Goal: Task Accomplishment & Management: Use online tool/utility

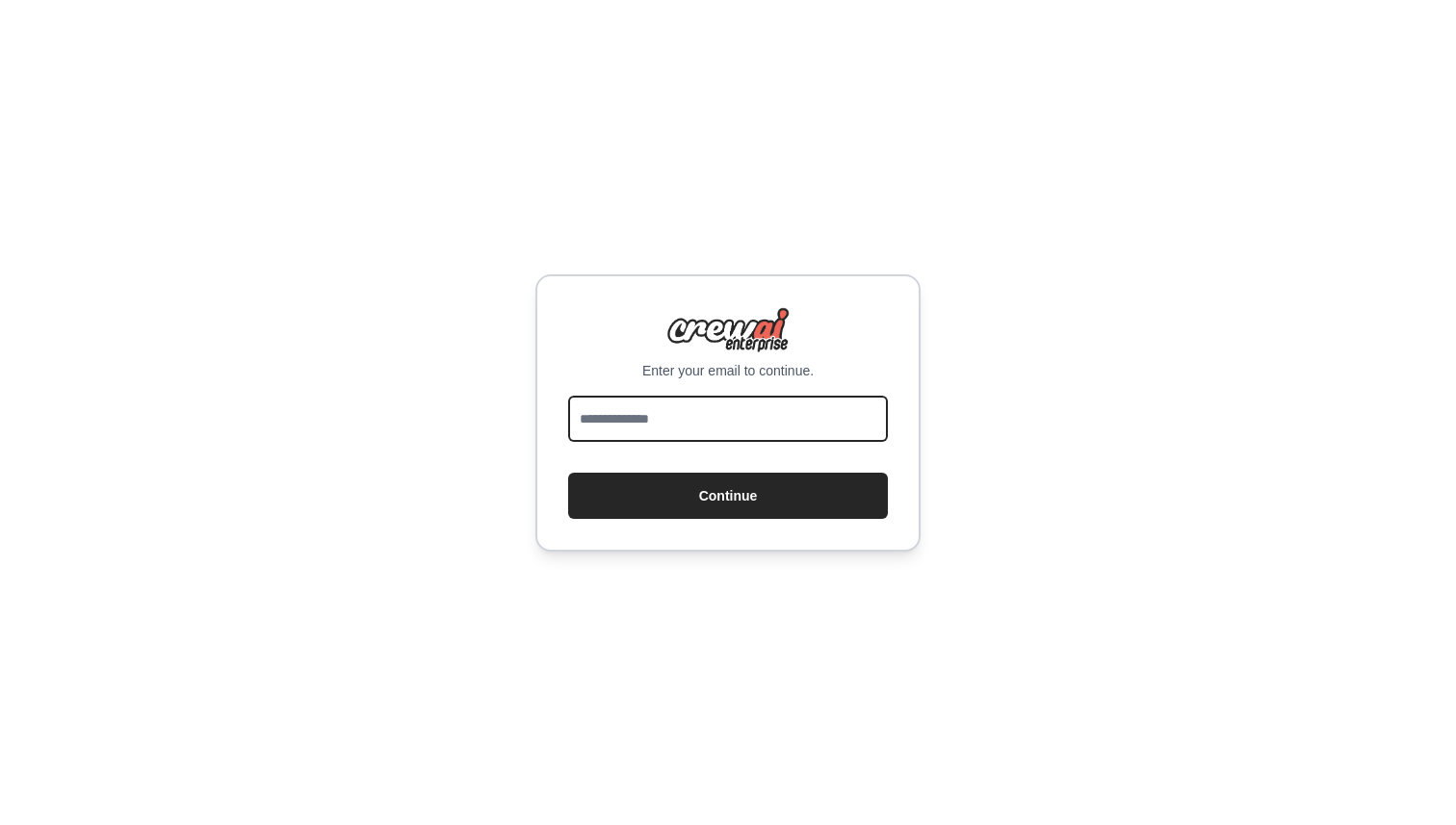
click at [761, 424] on input "email" at bounding box center [727, 418] width 320 height 46
click at [771, 431] on input "email" at bounding box center [727, 418] width 320 height 46
type input "**********"
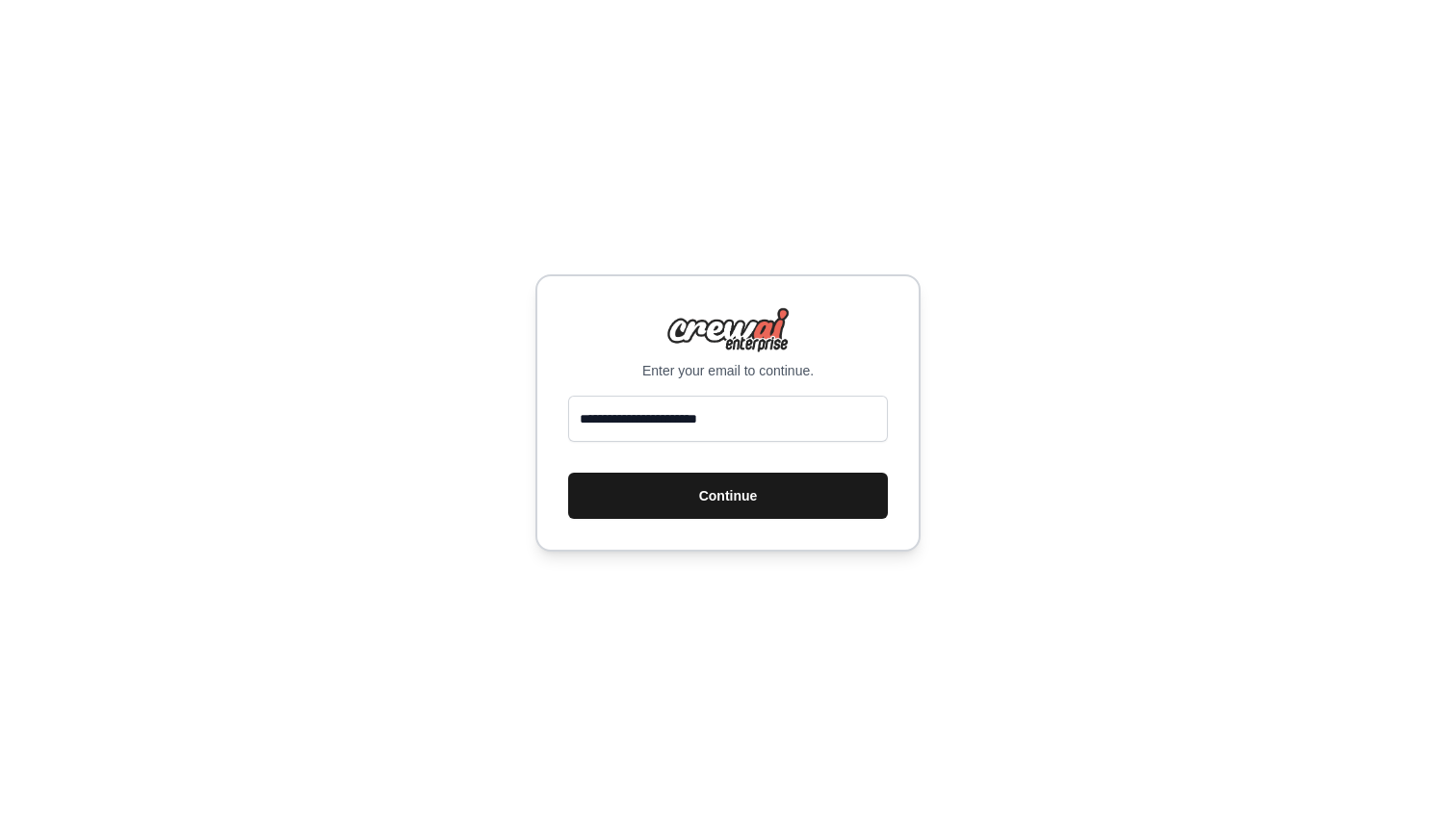
click at [778, 489] on button "Continue" at bounding box center [727, 496] width 320 height 46
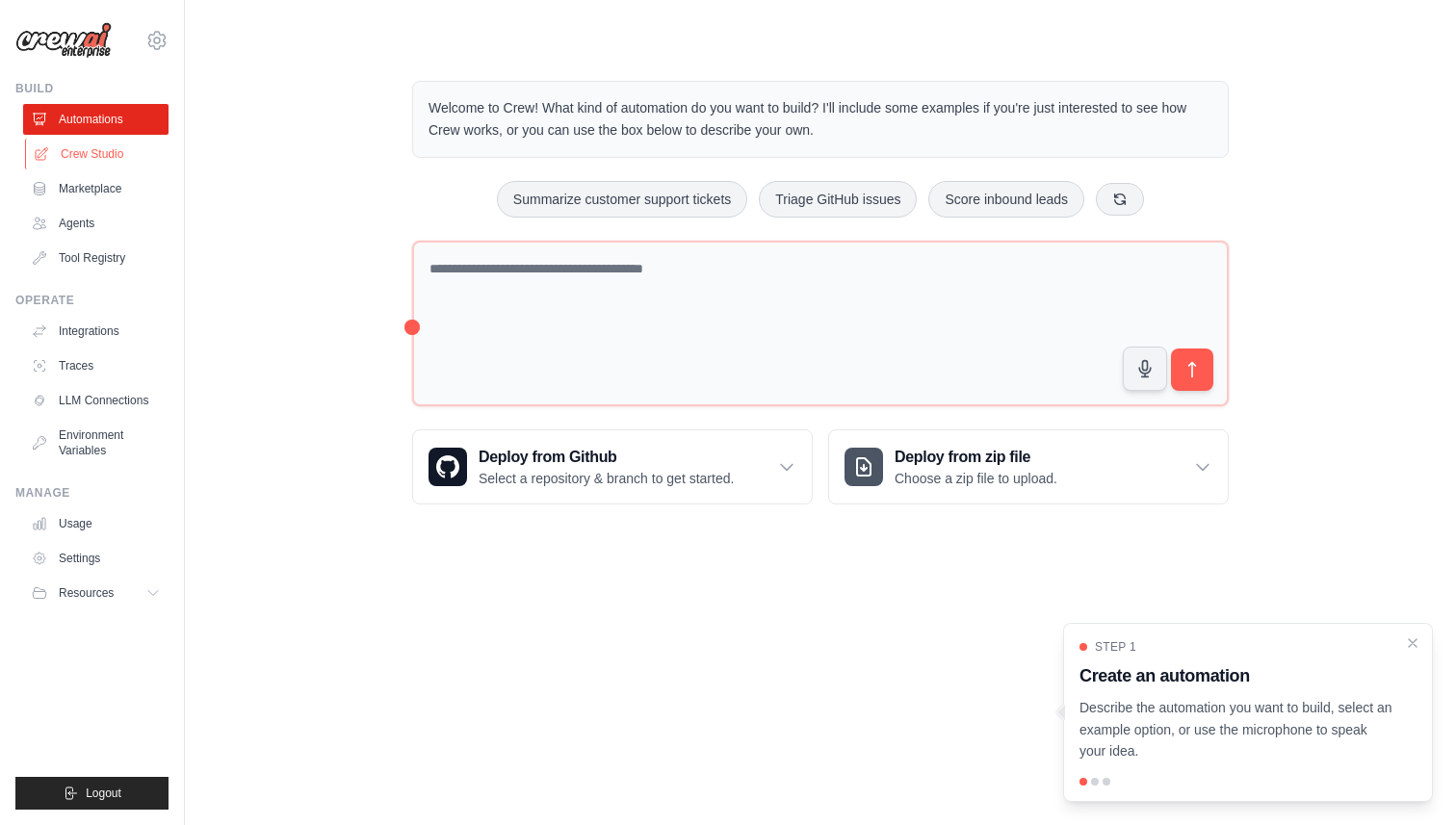
click at [102, 156] on link "Crew Studio" at bounding box center [98, 153] width 145 height 31
click at [135, 154] on link "Crew Studio" at bounding box center [98, 153] width 145 height 31
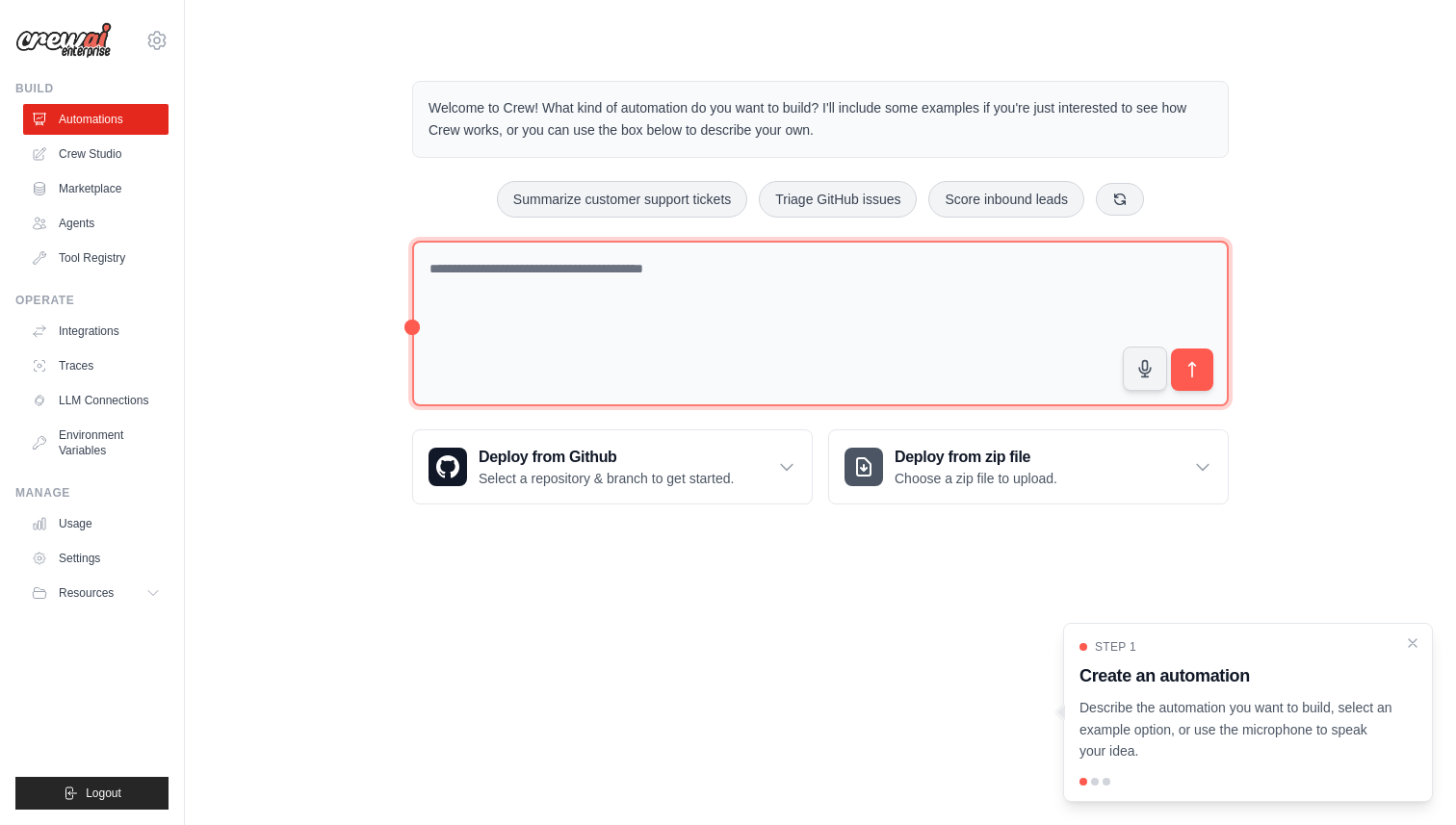
click at [1034, 319] on textarea at bounding box center [821, 324] width 817 height 166
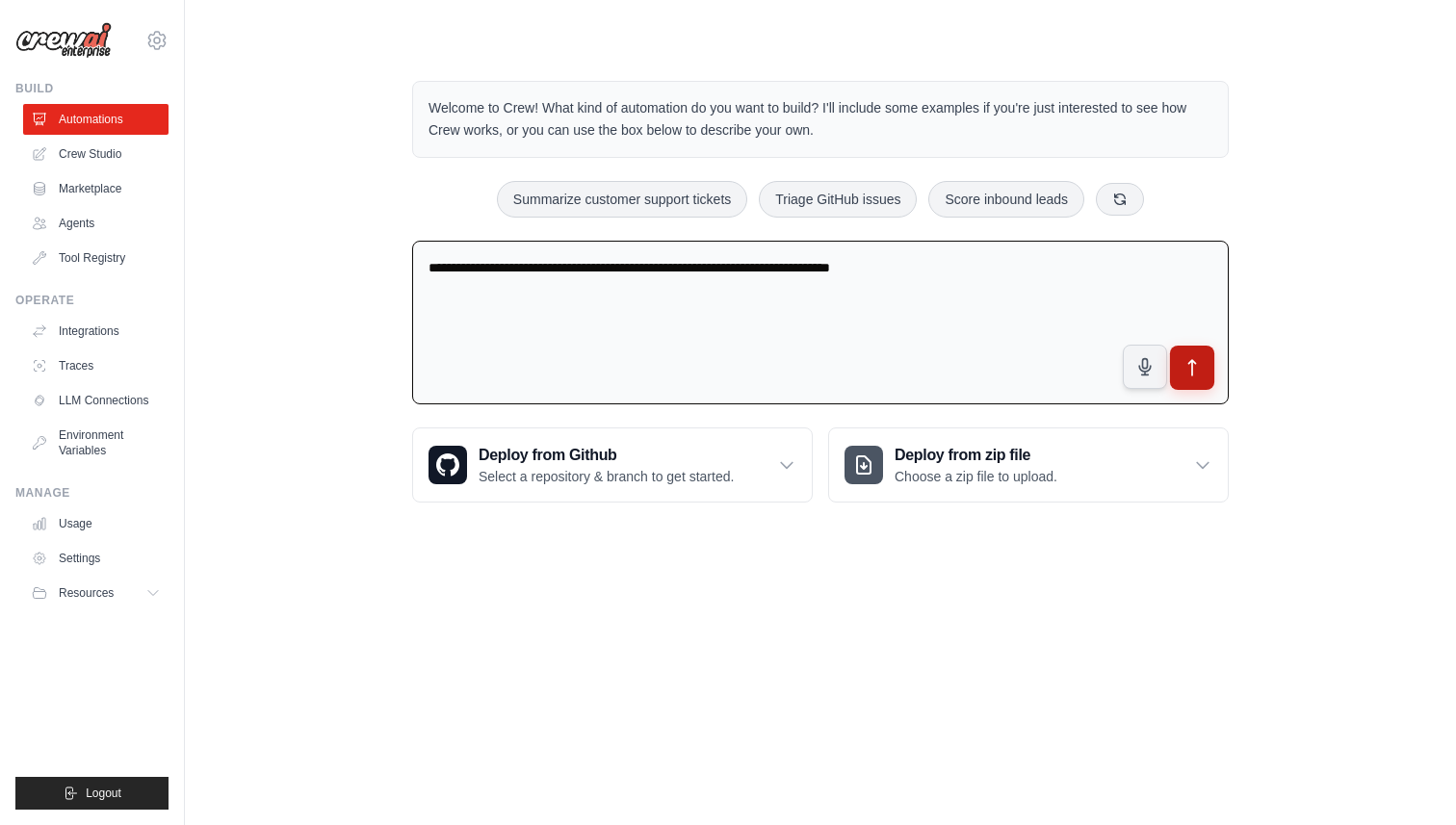
type textarea "**********"
click at [1189, 376] on icon "submit" at bounding box center [1192, 369] width 20 height 20
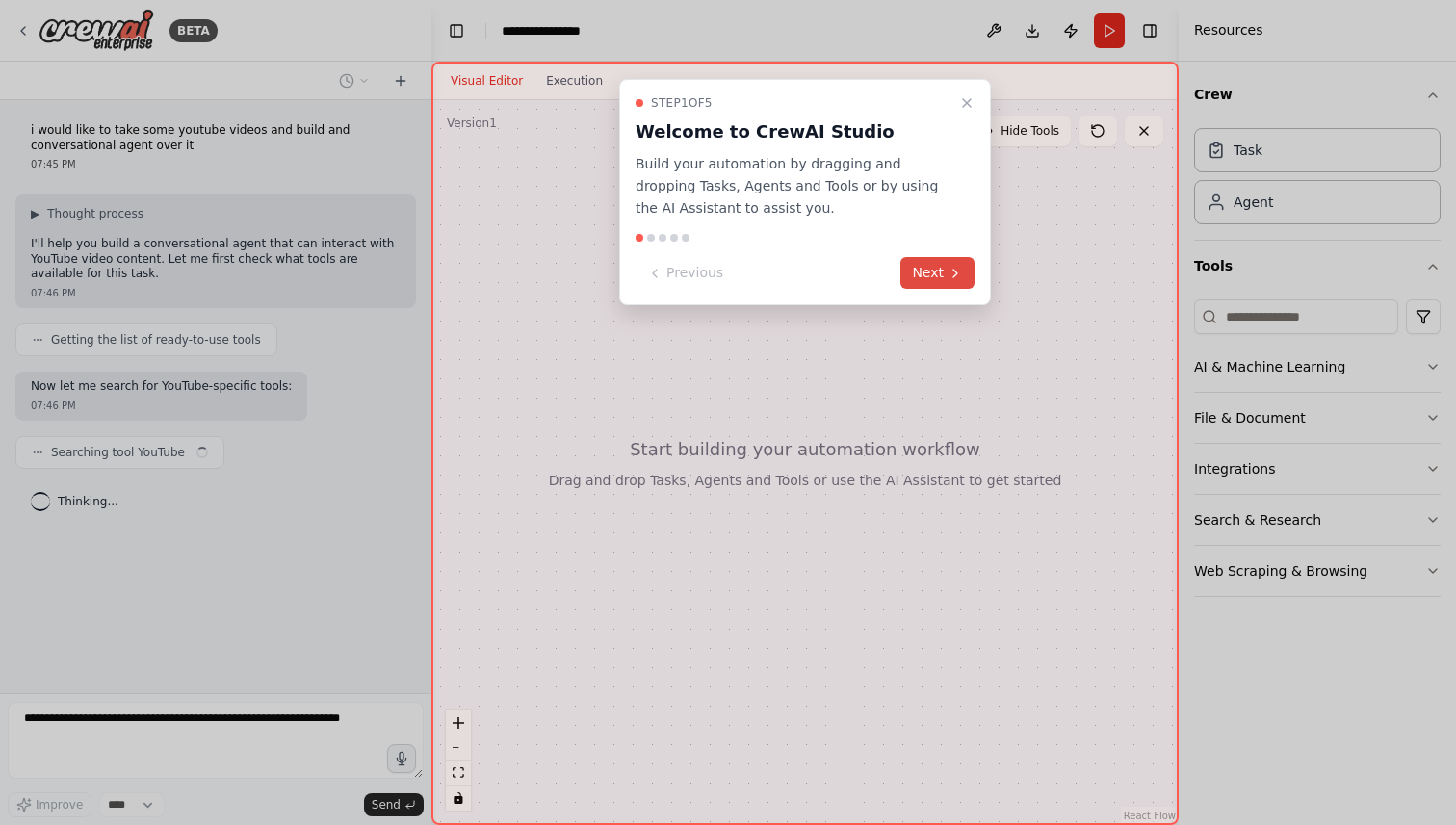
click at [957, 284] on button "Next" at bounding box center [937, 273] width 74 height 32
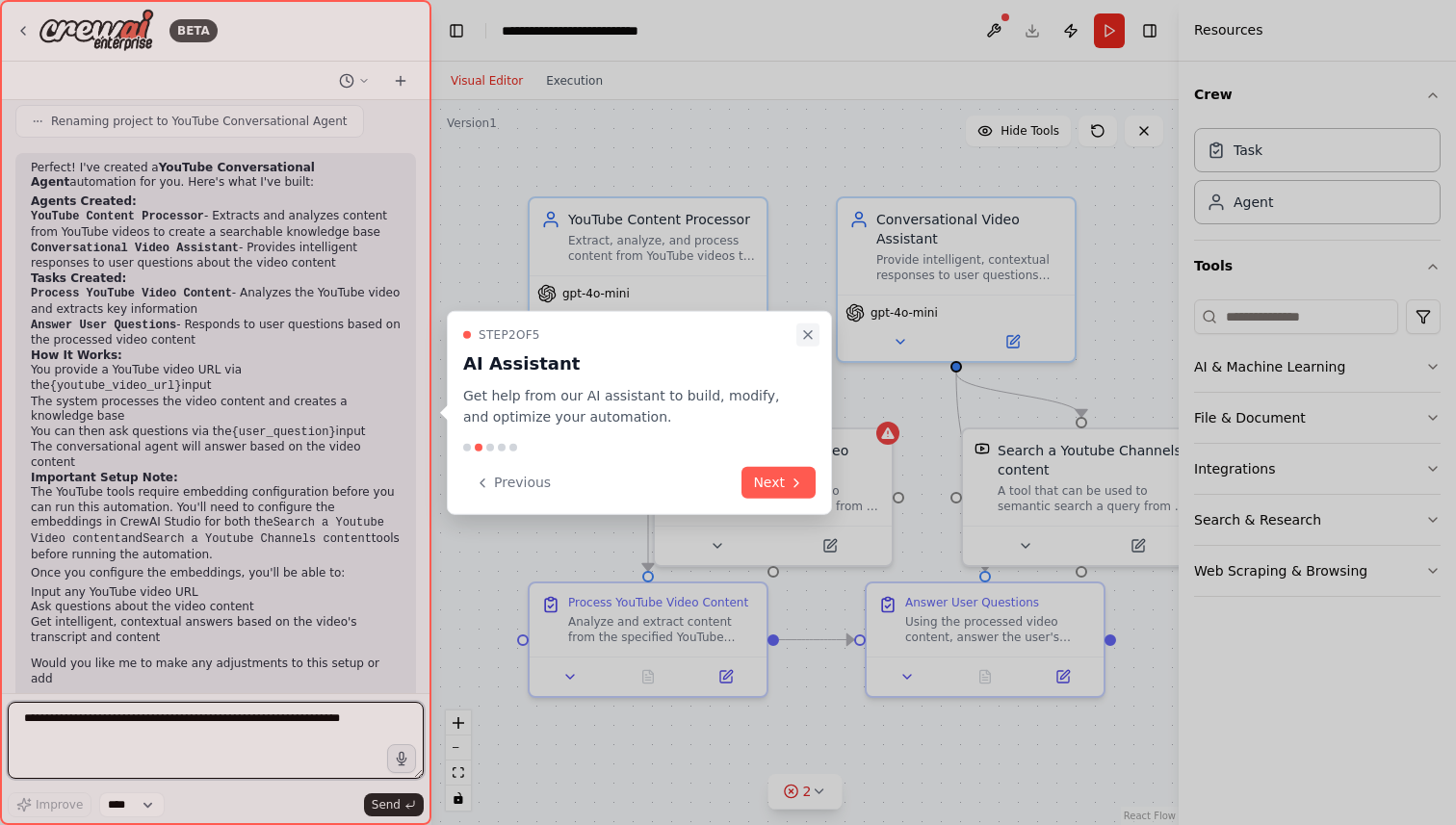
scroll to position [1141, 0]
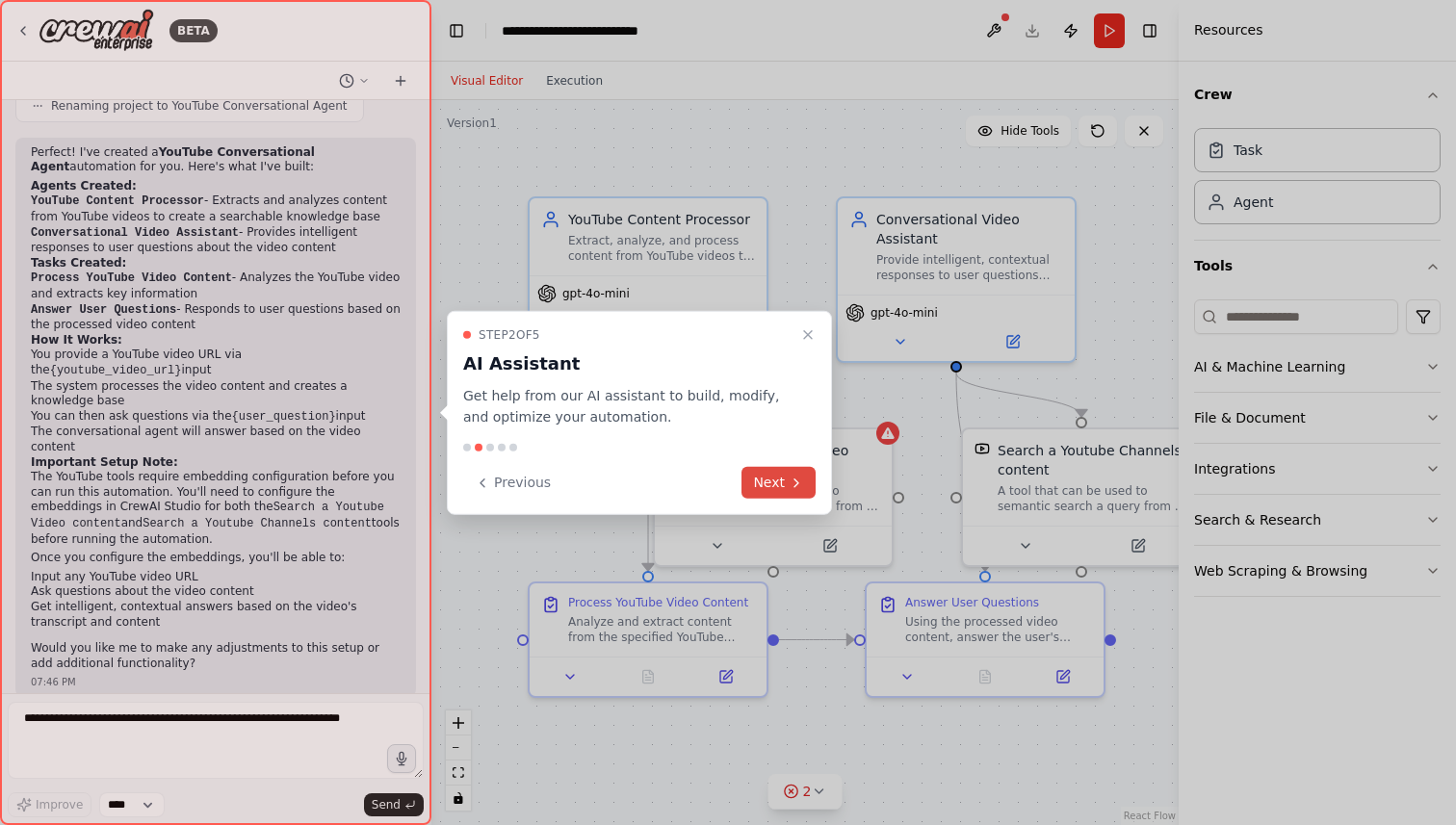
click at [775, 474] on button "Next" at bounding box center [778, 483] width 74 height 32
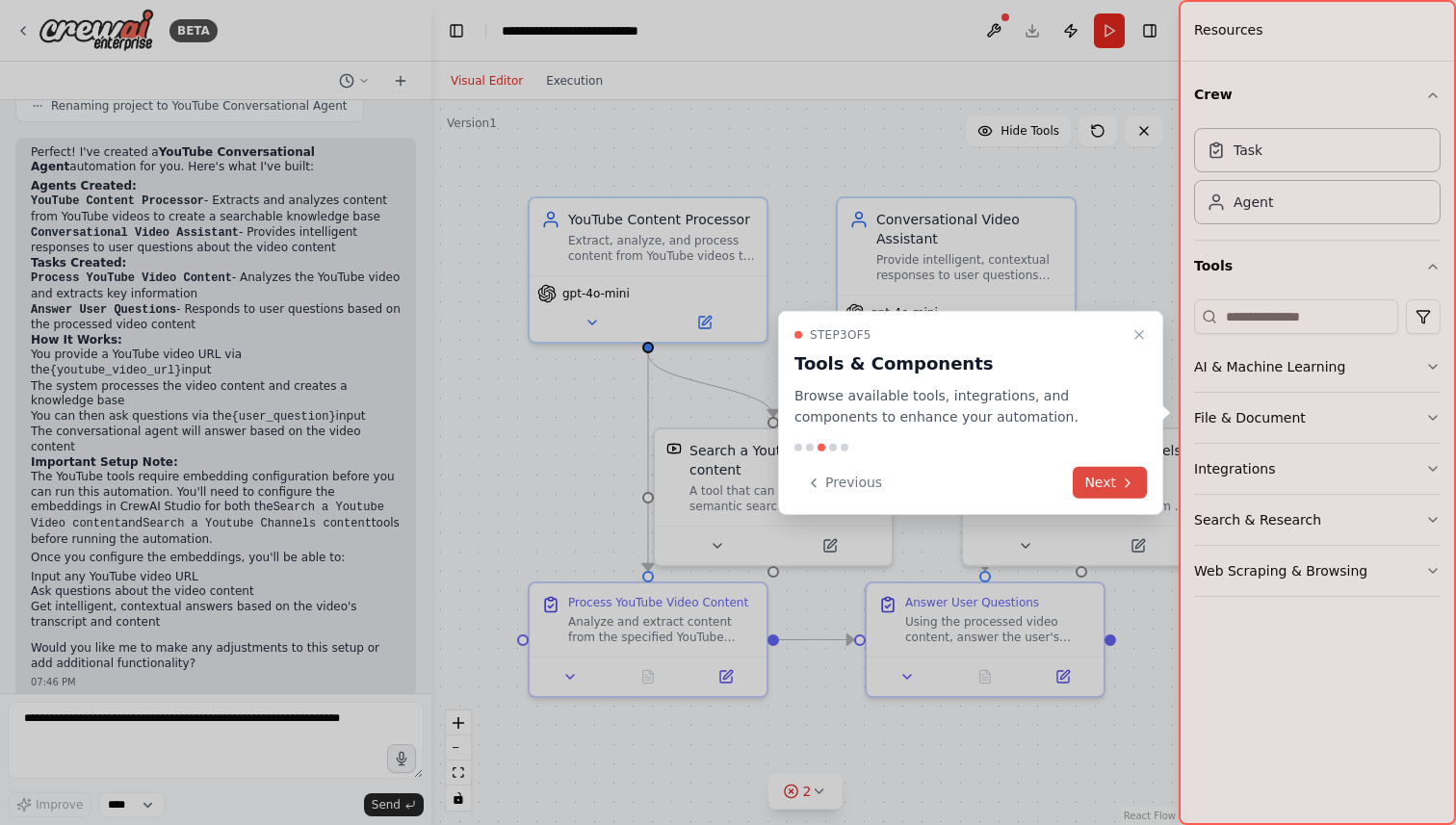
click at [1096, 478] on button "Next" at bounding box center [1109, 483] width 74 height 32
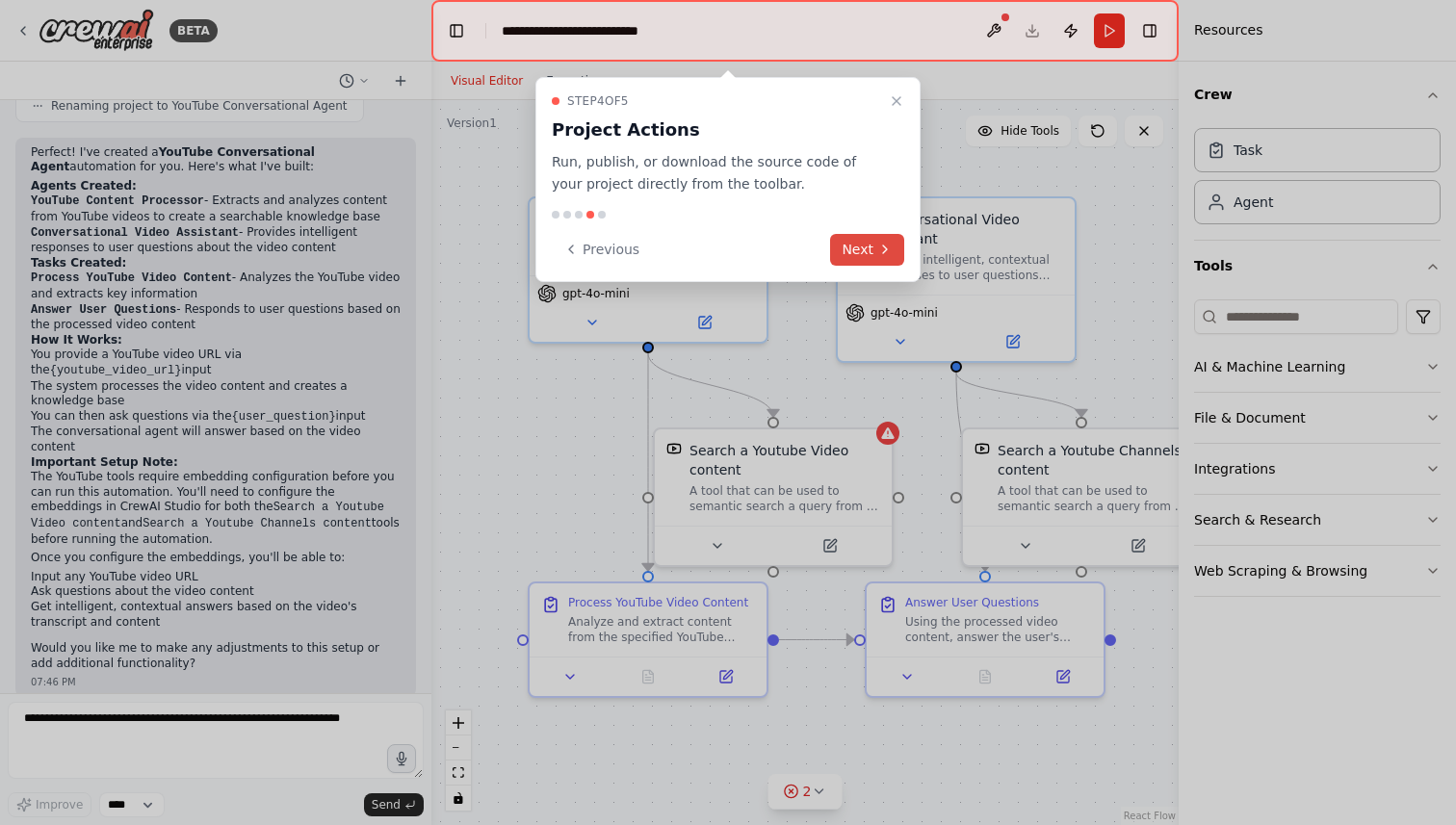
click at [880, 245] on icon at bounding box center [884, 249] width 15 height 15
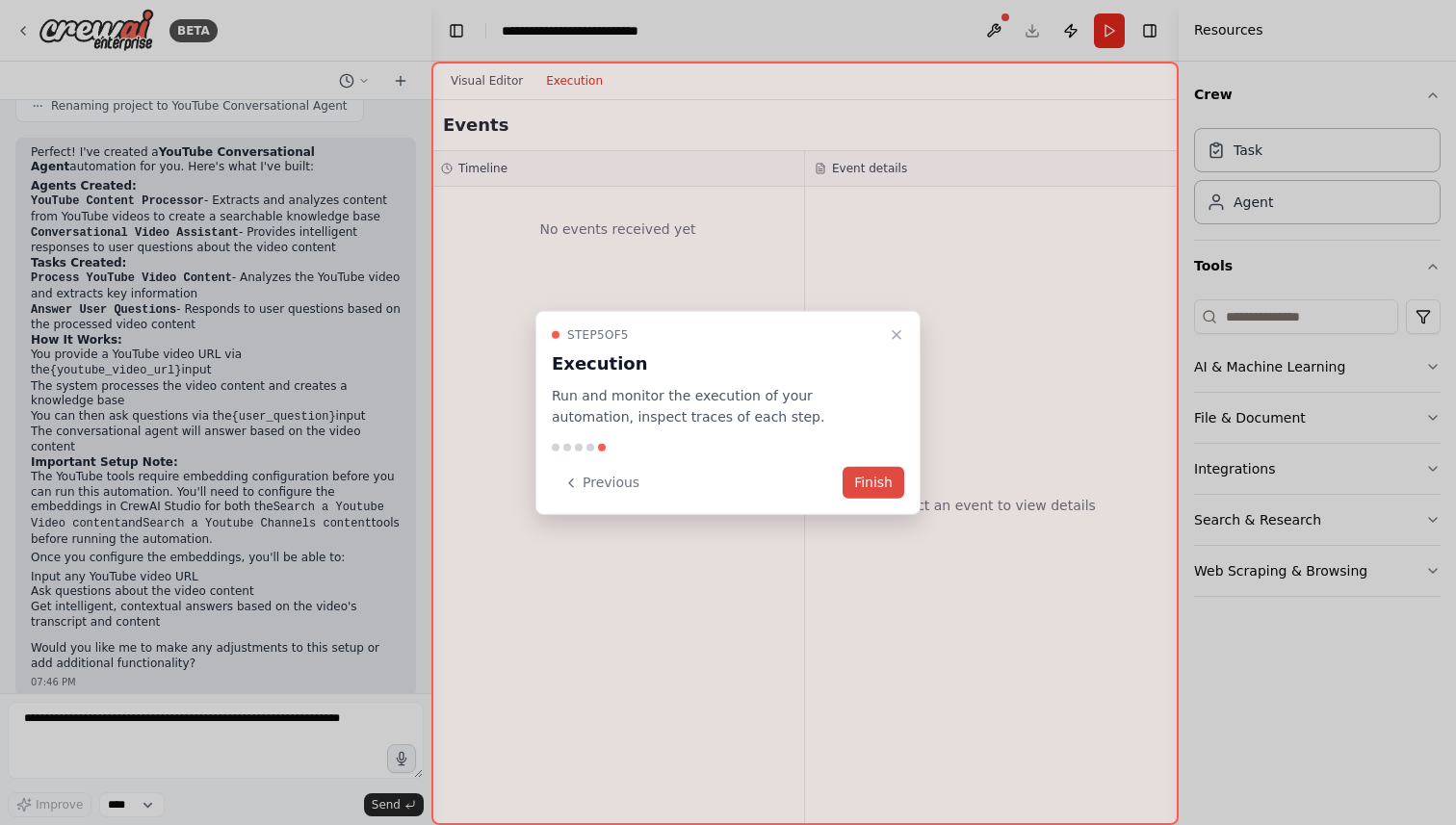
click at [879, 480] on button "Finish" at bounding box center [873, 483] width 62 height 32
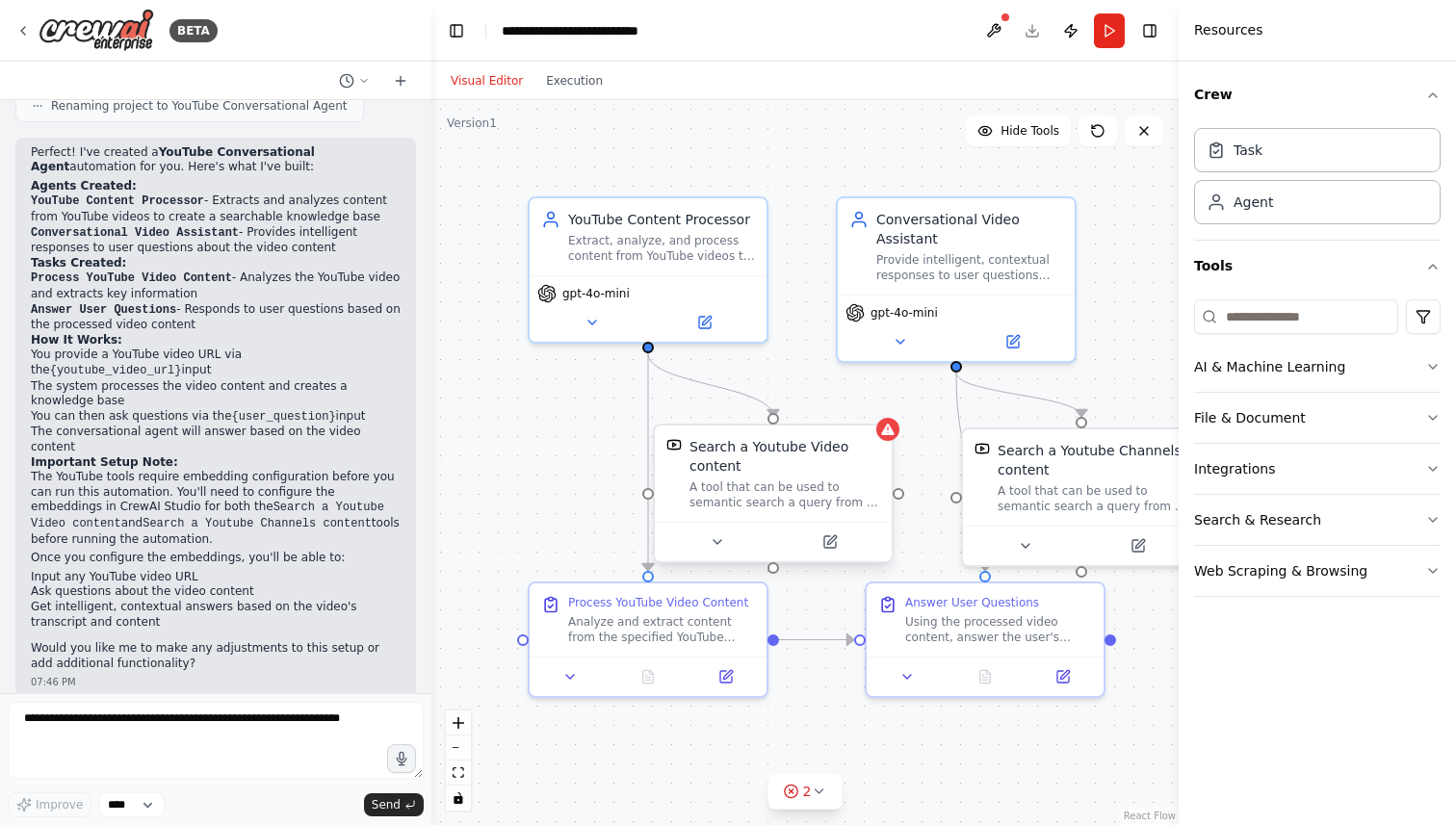
click at [887, 443] on div "Search a Youtube Video content A tool that can be used to semantic search a que…" at bounding box center [773, 473] width 237 height 97
click at [825, 547] on icon at bounding box center [830, 542] width 12 height 12
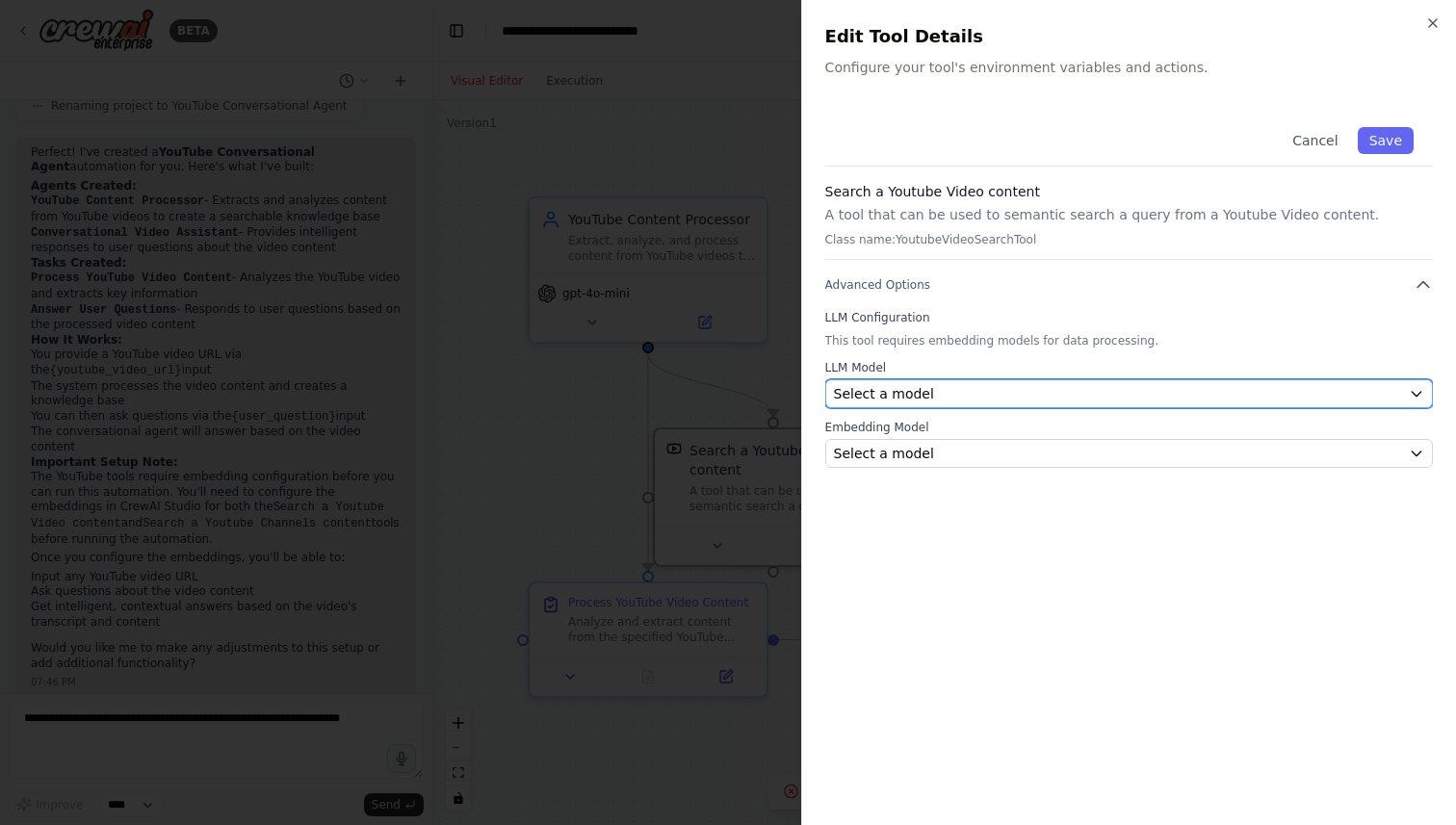
click at [916, 388] on span "Select a model" at bounding box center [883, 394] width 101 height 19
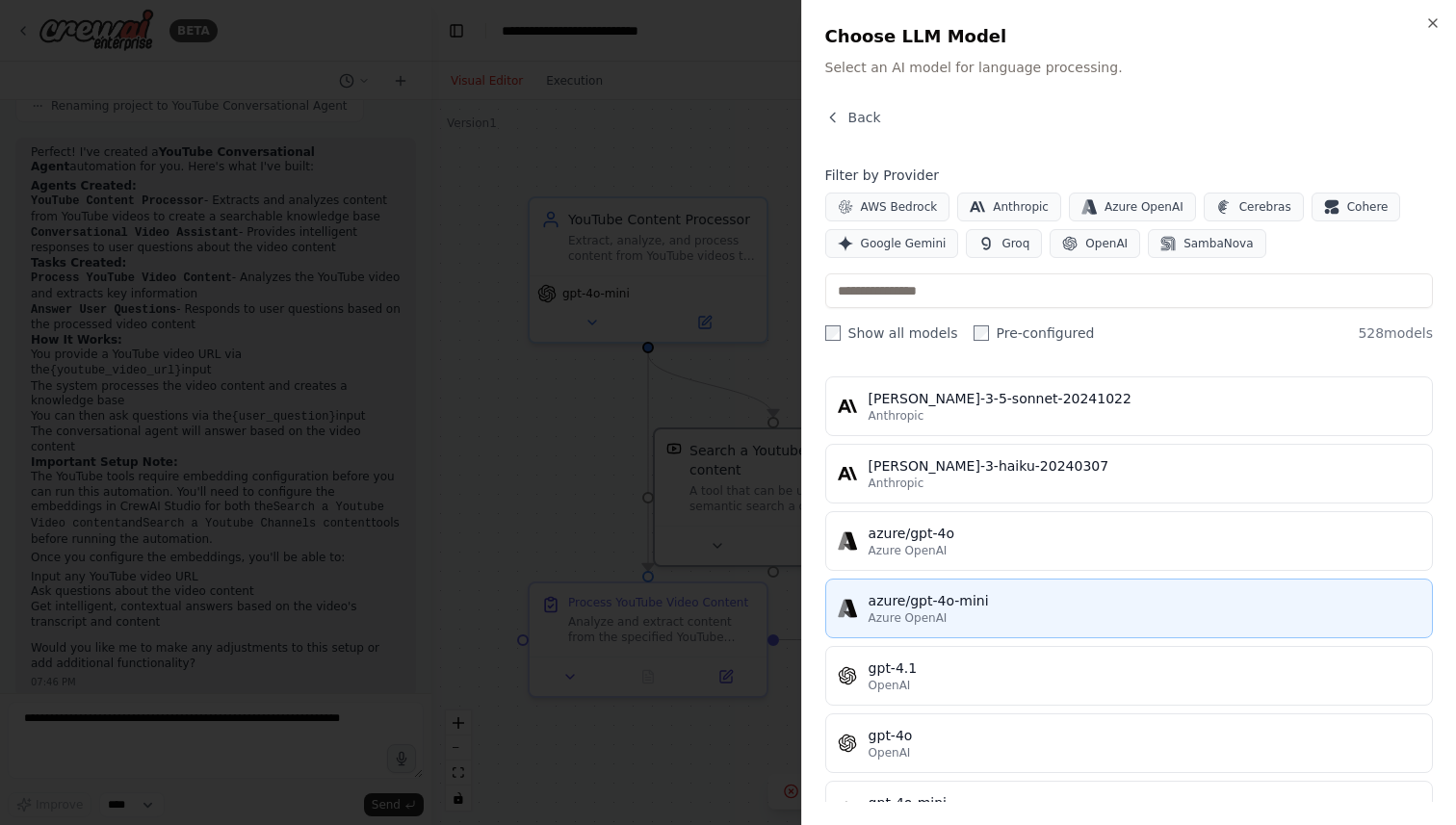
scroll to position [0, 0]
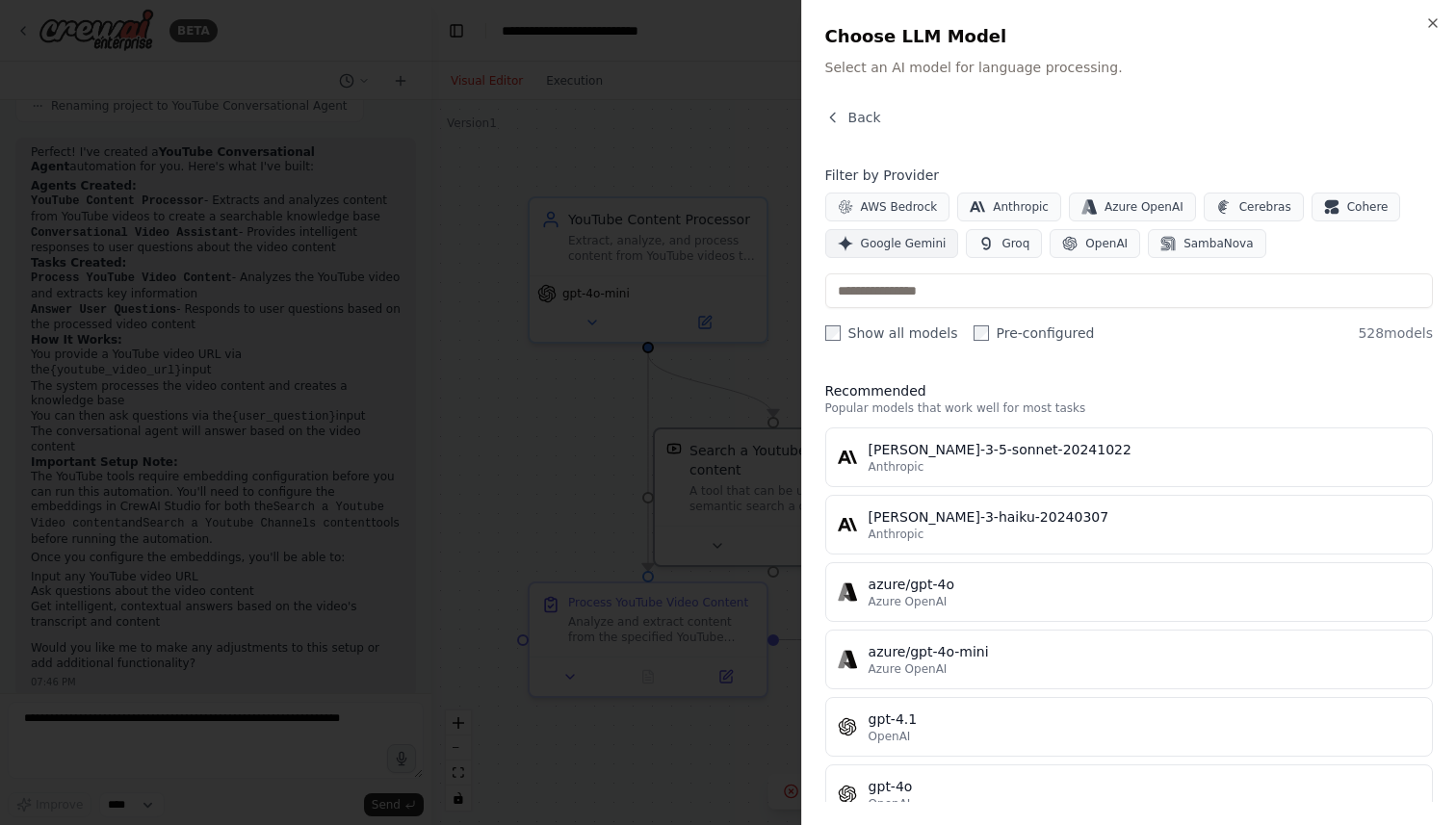
click at [914, 243] on span "Google Gemini" at bounding box center [903, 243] width 86 height 15
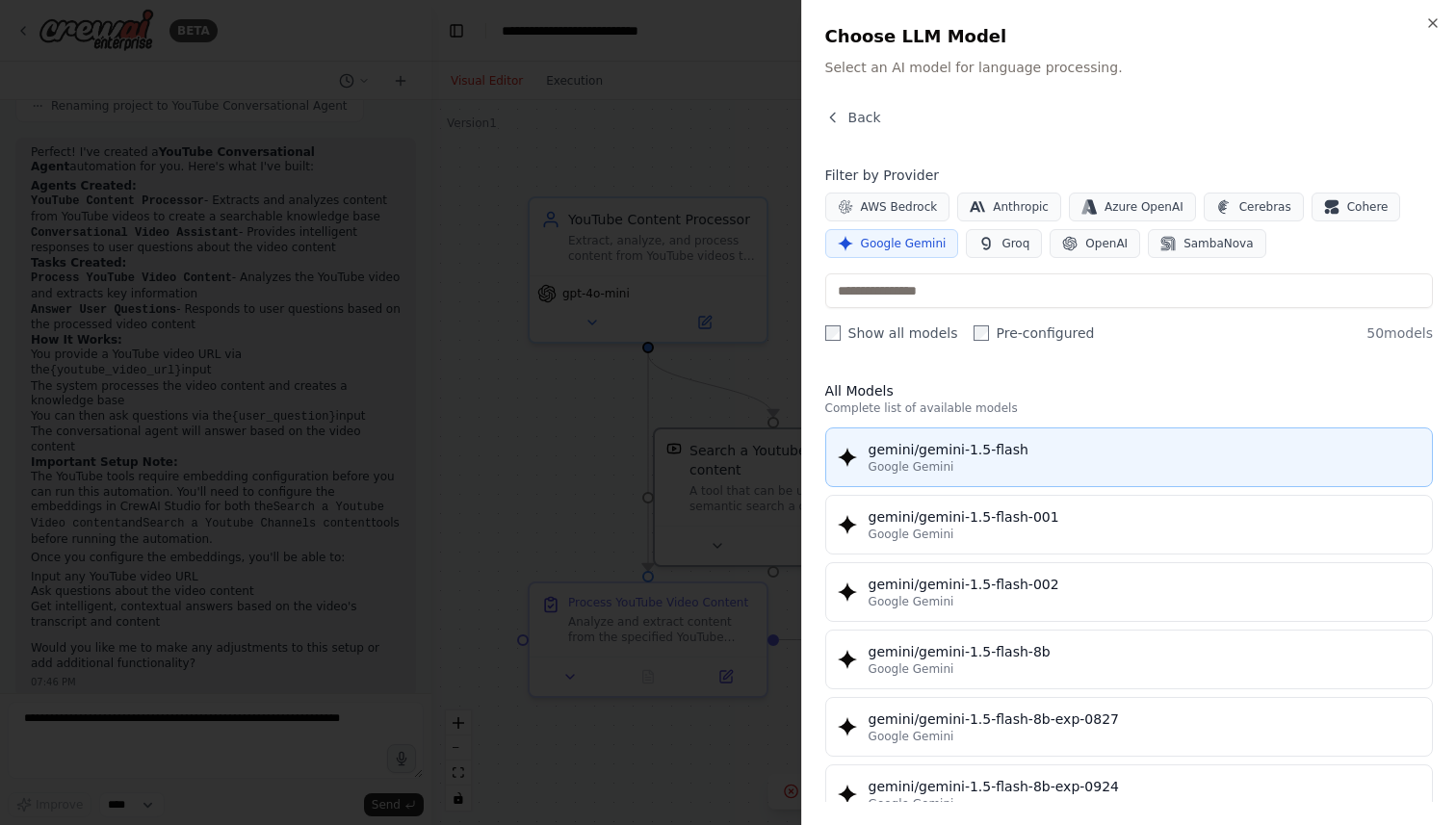
click at [1048, 461] on div "Google Gemini" at bounding box center [1144, 466] width 552 height 15
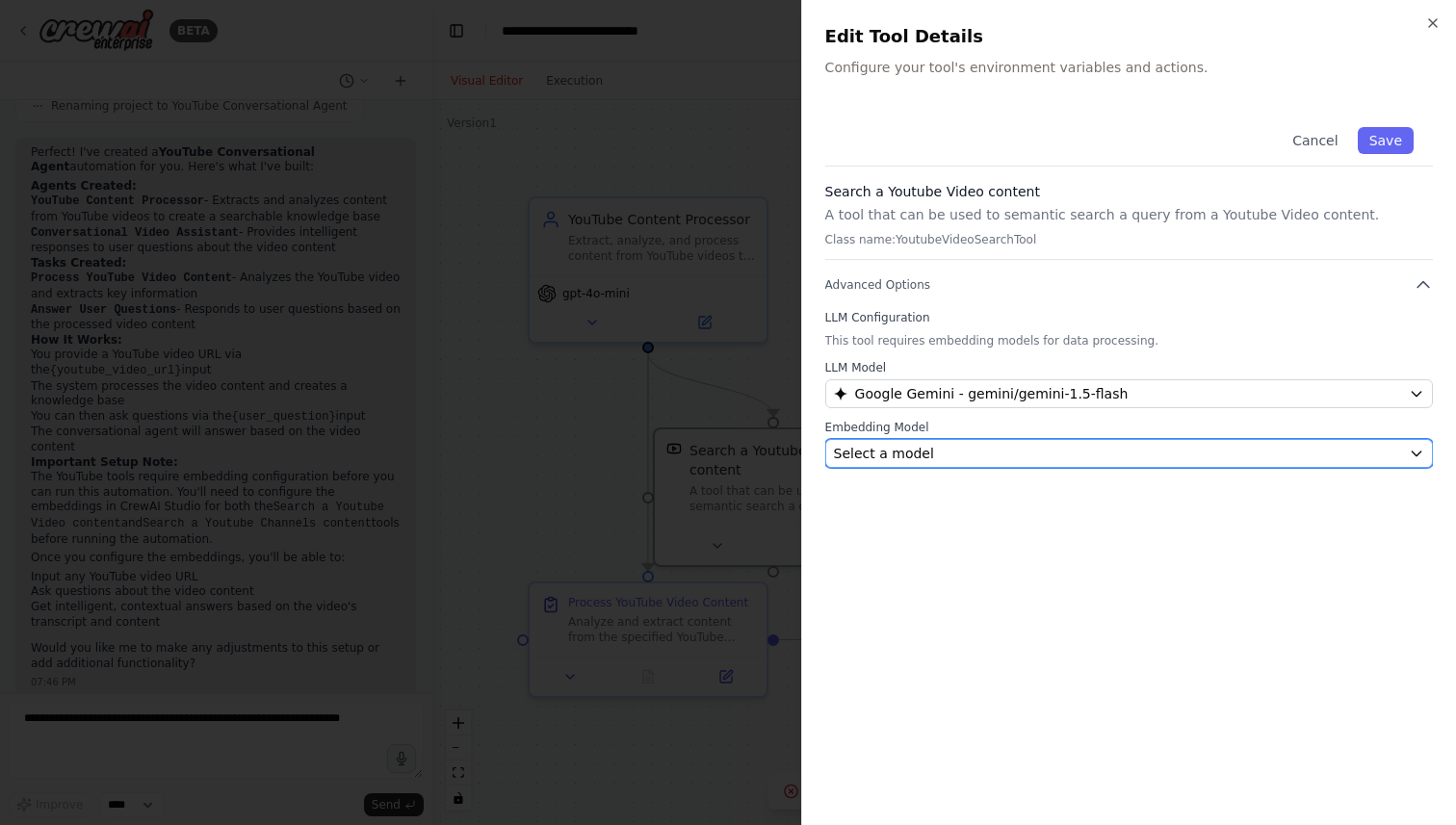
click at [1049, 460] on div "Select a model" at bounding box center [1116, 453] width 567 height 19
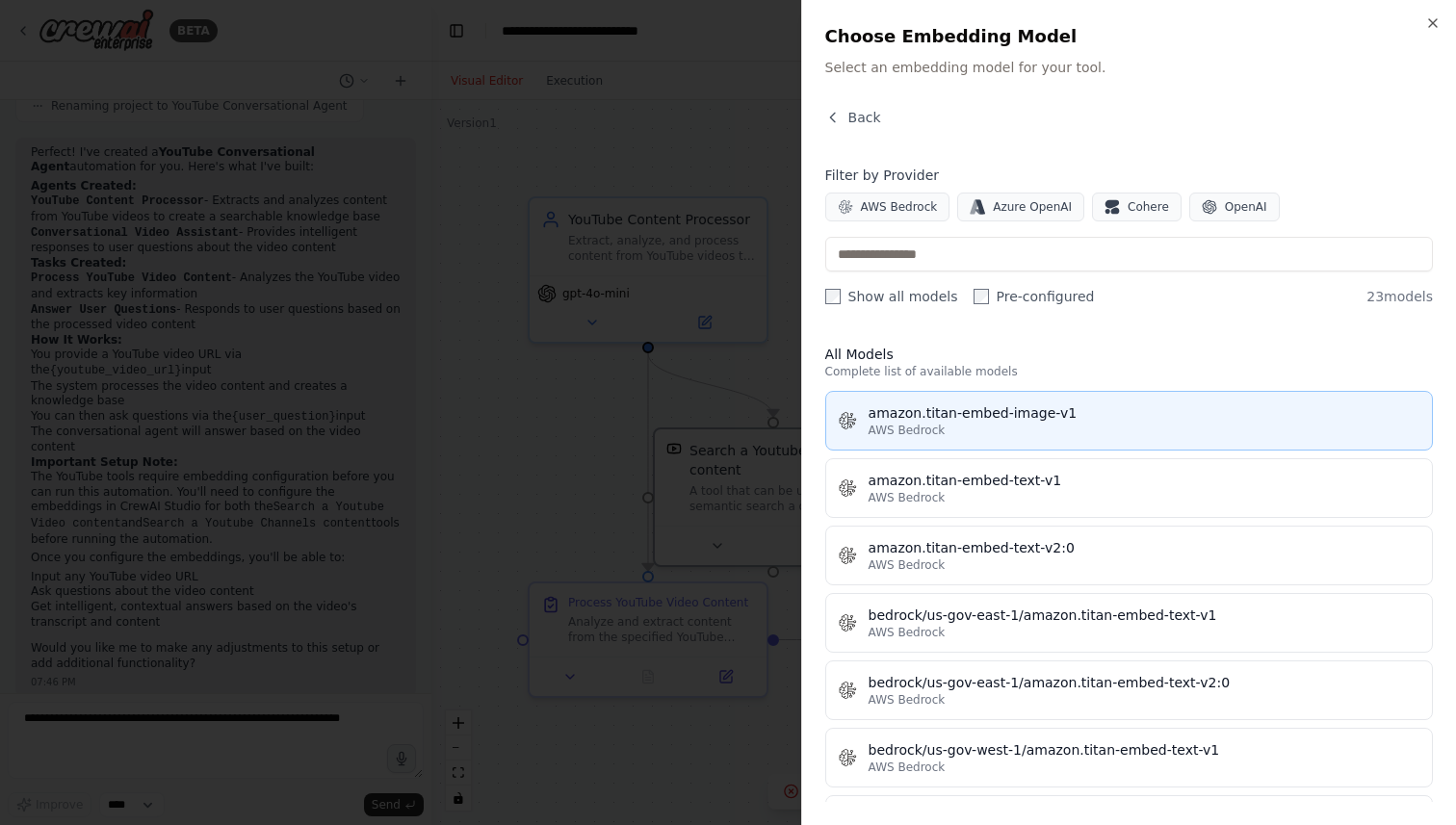
click at [1189, 411] on div "amazon.titan-embed-image-v1" at bounding box center [1144, 412] width 552 height 19
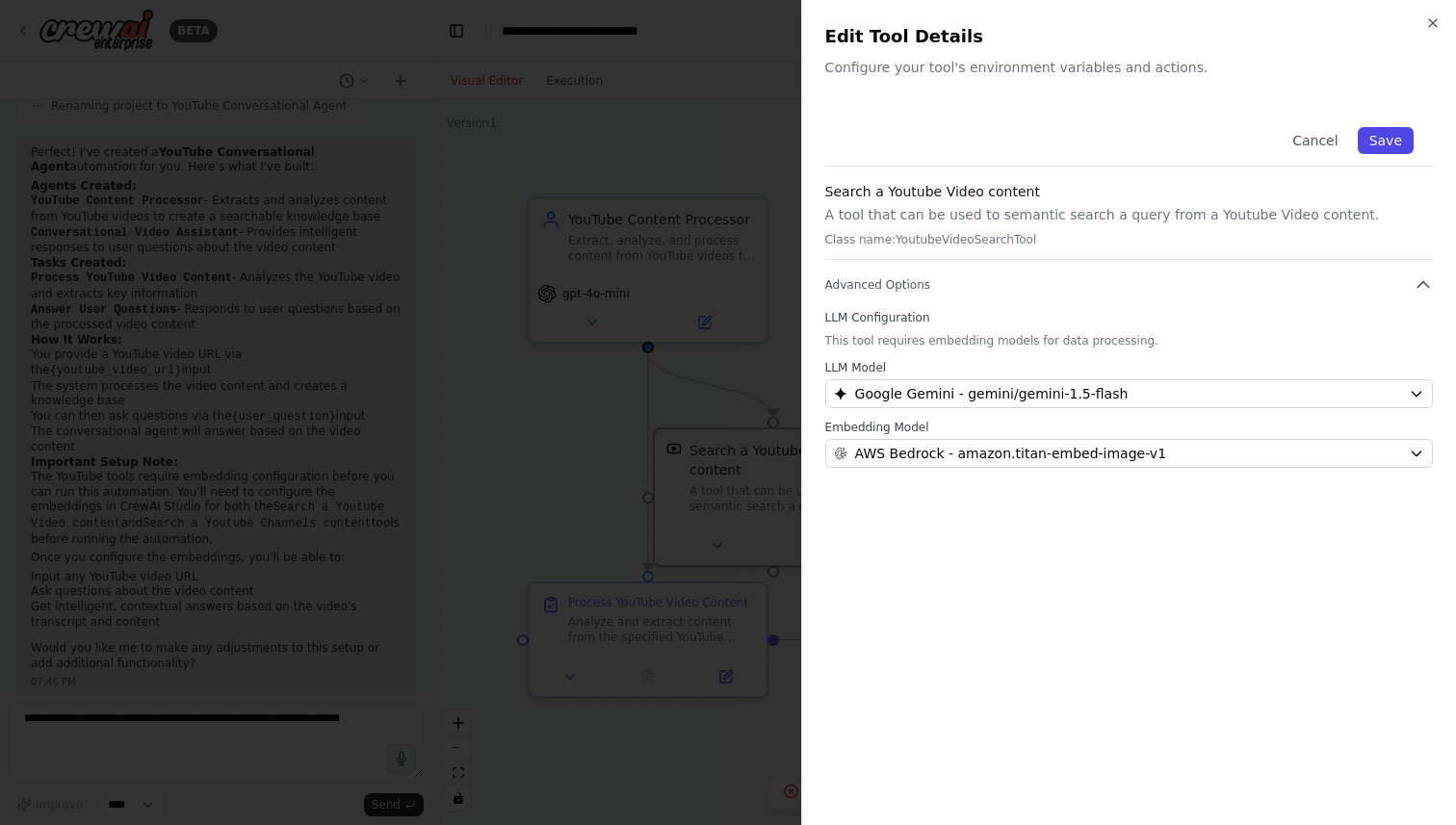
click at [1392, 140] on button "Save" at bounding box center [1385, 140] width 56 height 27
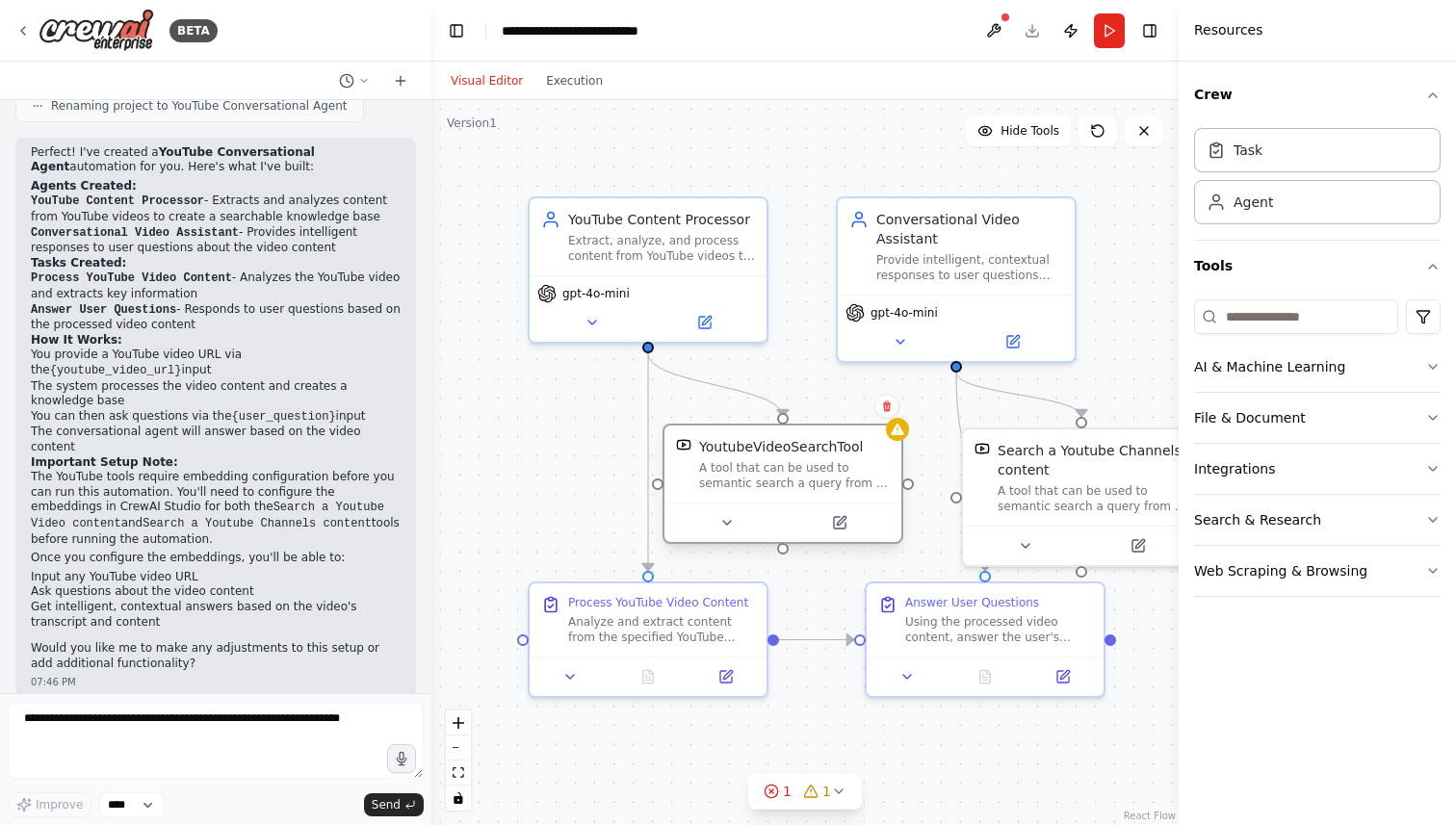
click at [888, 439] on div "YoutubeVideoSearchTool A tool that can be used to semantic search a query from …" at bounding box center [783, 483] width 241 height 121
click at [839, 533] on button at bounding box center [839, 522] width 109 height 23
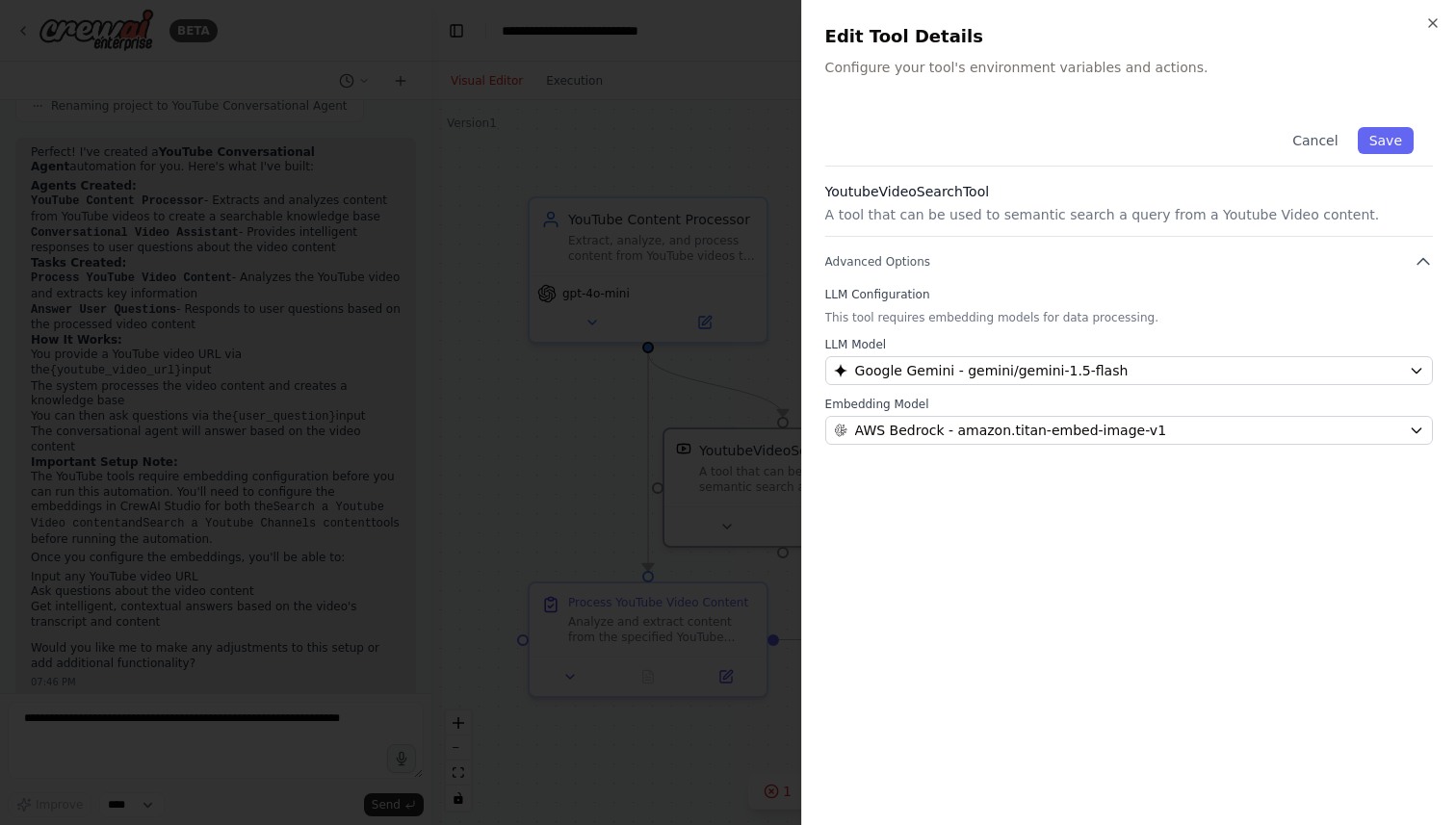
click at [1226, 193] on h3 "YoutubeVideoSearchTool" at bounding box center [1128, 191] width 607 height 19
click at [1226, 211] on p "A tool that can be used to semantic search a query from a Youtube Video content." at bounding box center [1128, 214] width 607 height 19
click at [1227, 217] on p "A tool that can be used to semantic search a query from a Youtube Video content." at bounding box center [1128, 214] width 607 height 19
click at [1402, 147] on button "Save" at bounding box center [1385, 140] width 56 height 27
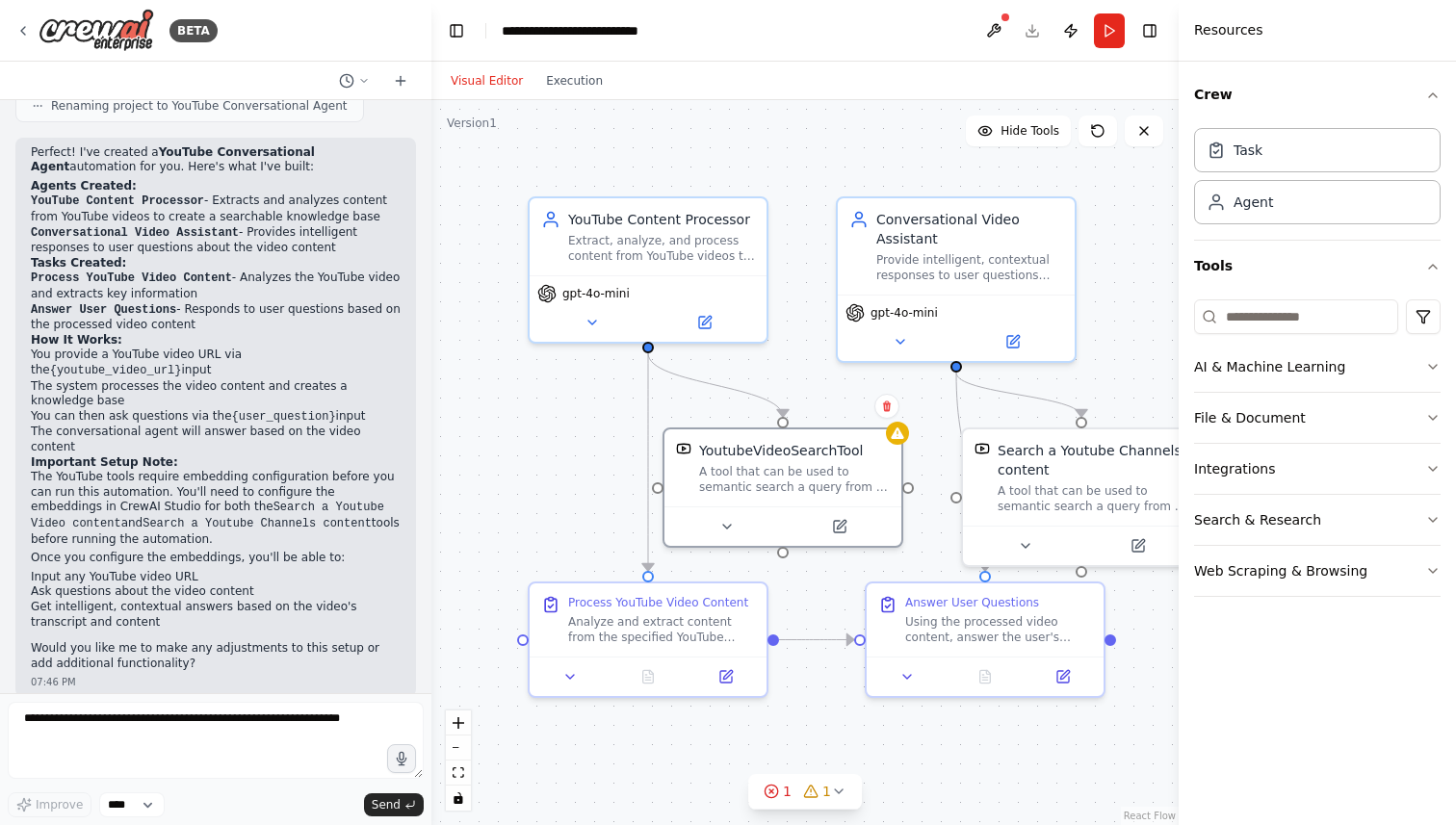
click at [1142, 353] on div ".deletable-edge-delete-btn { width: 20px; height: 20px; border: 0px solid #ffff…" at bounding box center [805, 463] width 747 height 725
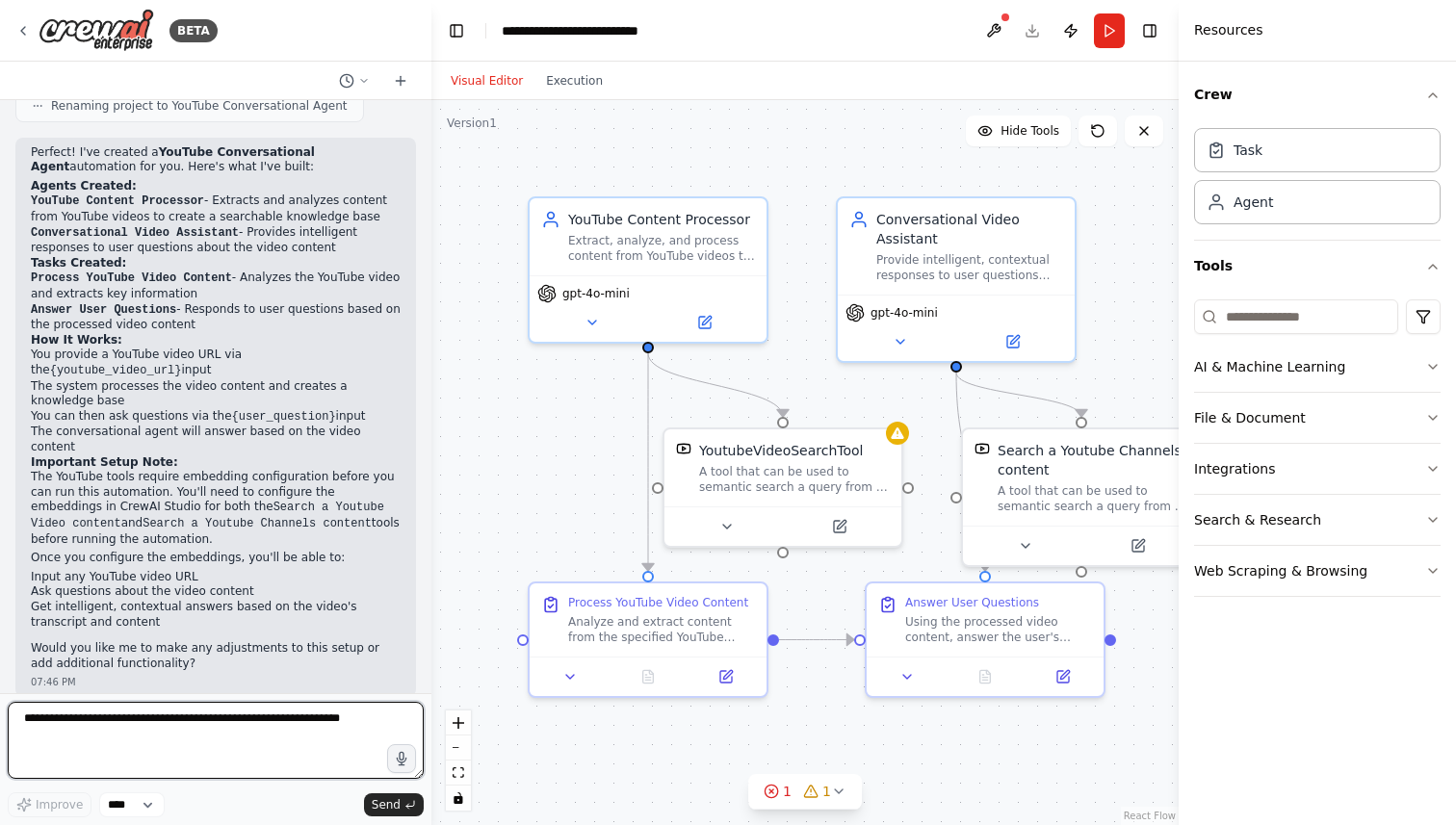
click at [220, 727] on textarea at bounding box center [216, 740] width 416 height 77
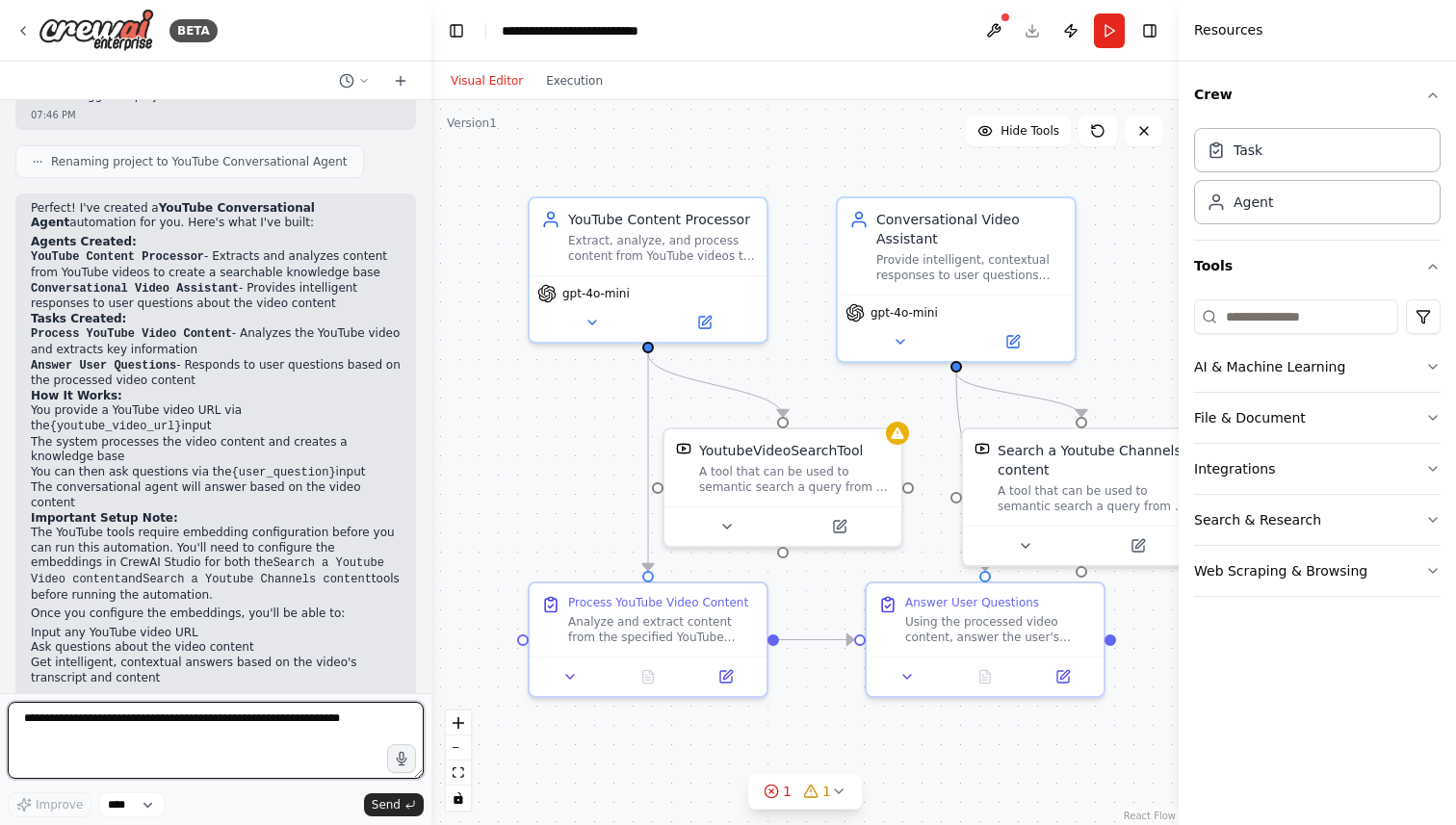
scroll to position [1085, 0]
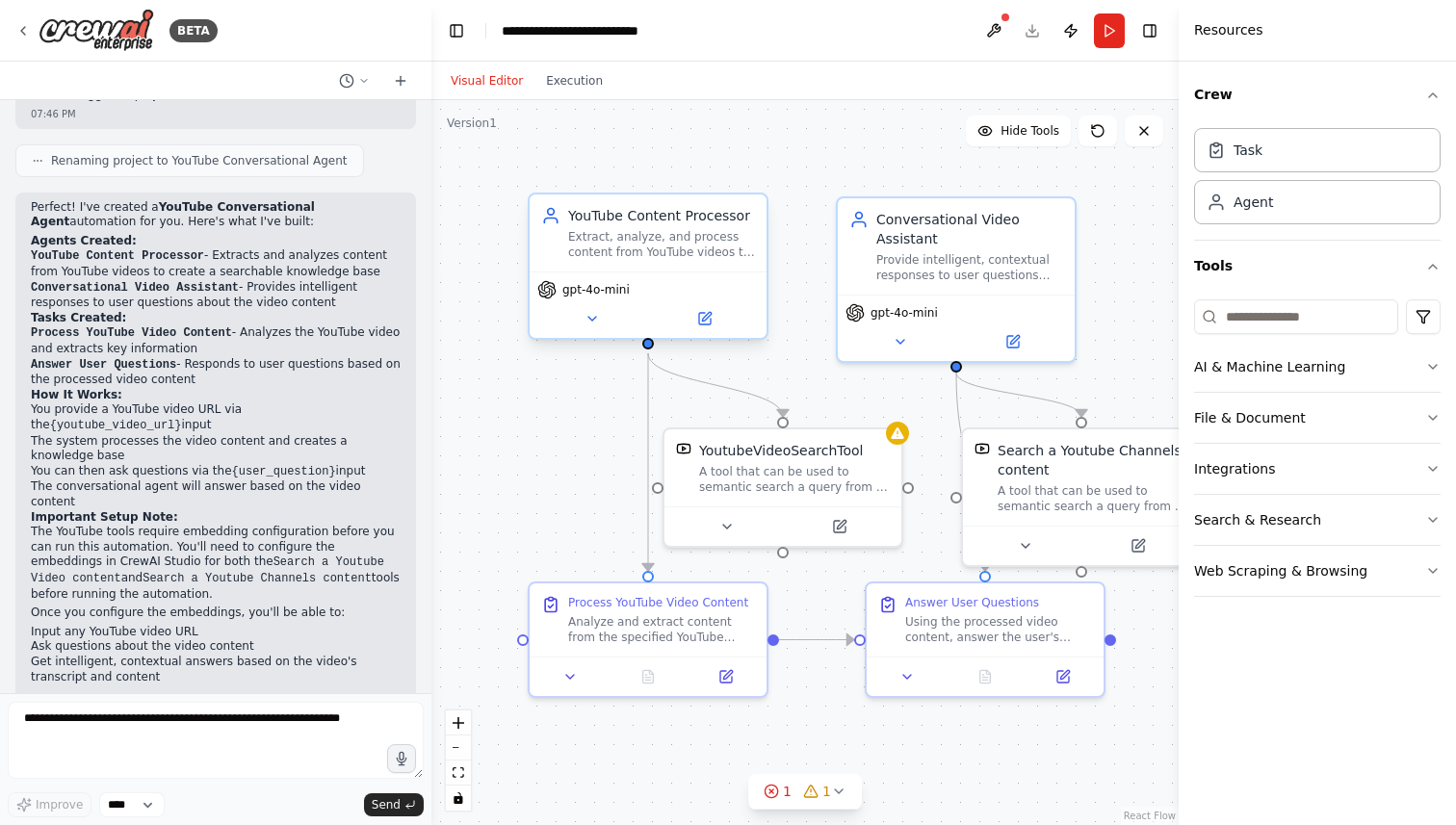
click at [650, 262] on div "YouTube Content Processor Extract, analyze, and process content from YouTube vi…" at bounding box center [648, 232] width 237 height 77
click at [700, 318] on icon at bounding box center [705, 319] width 12 height 12
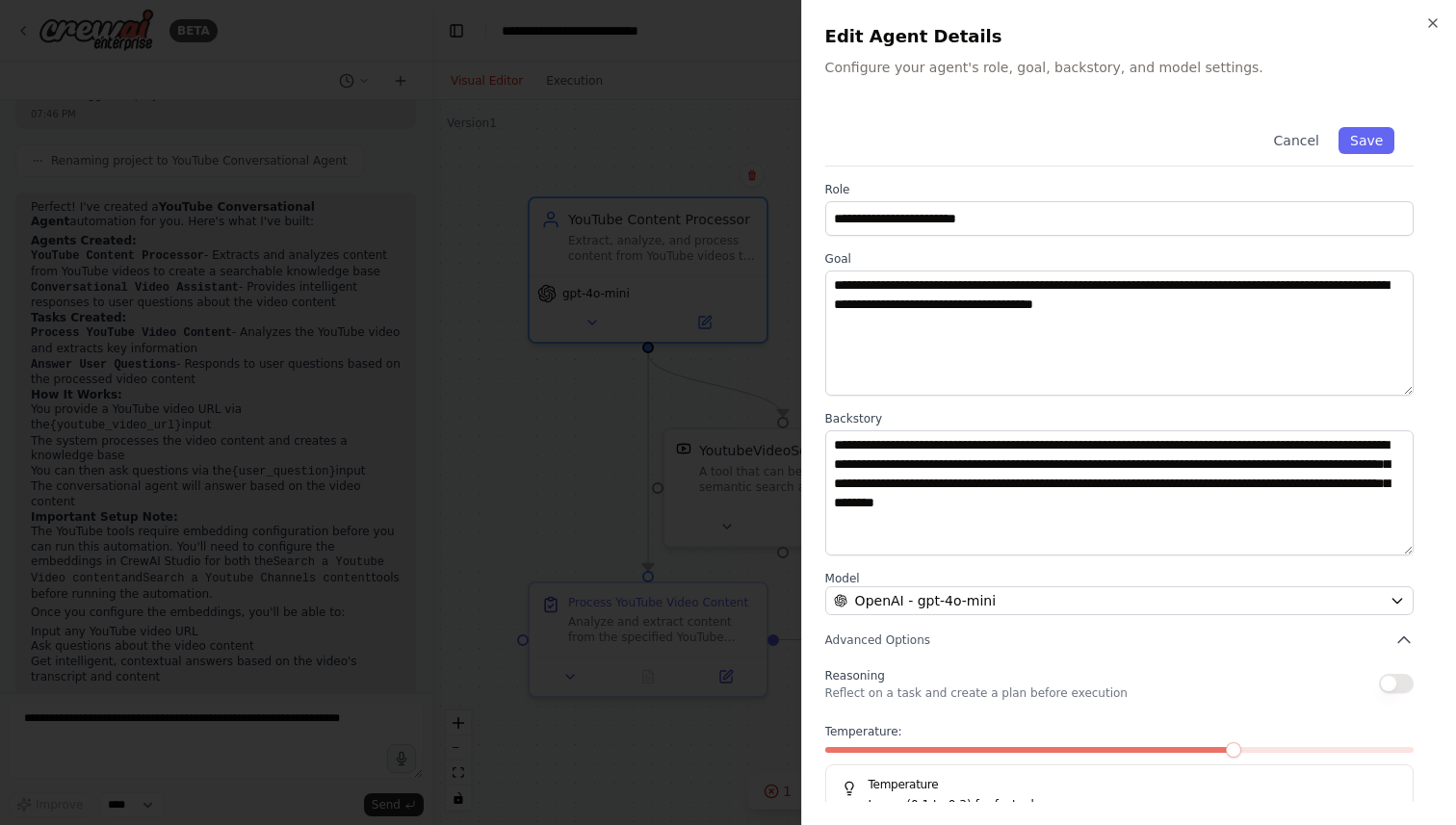
scroll to position [44, 0]
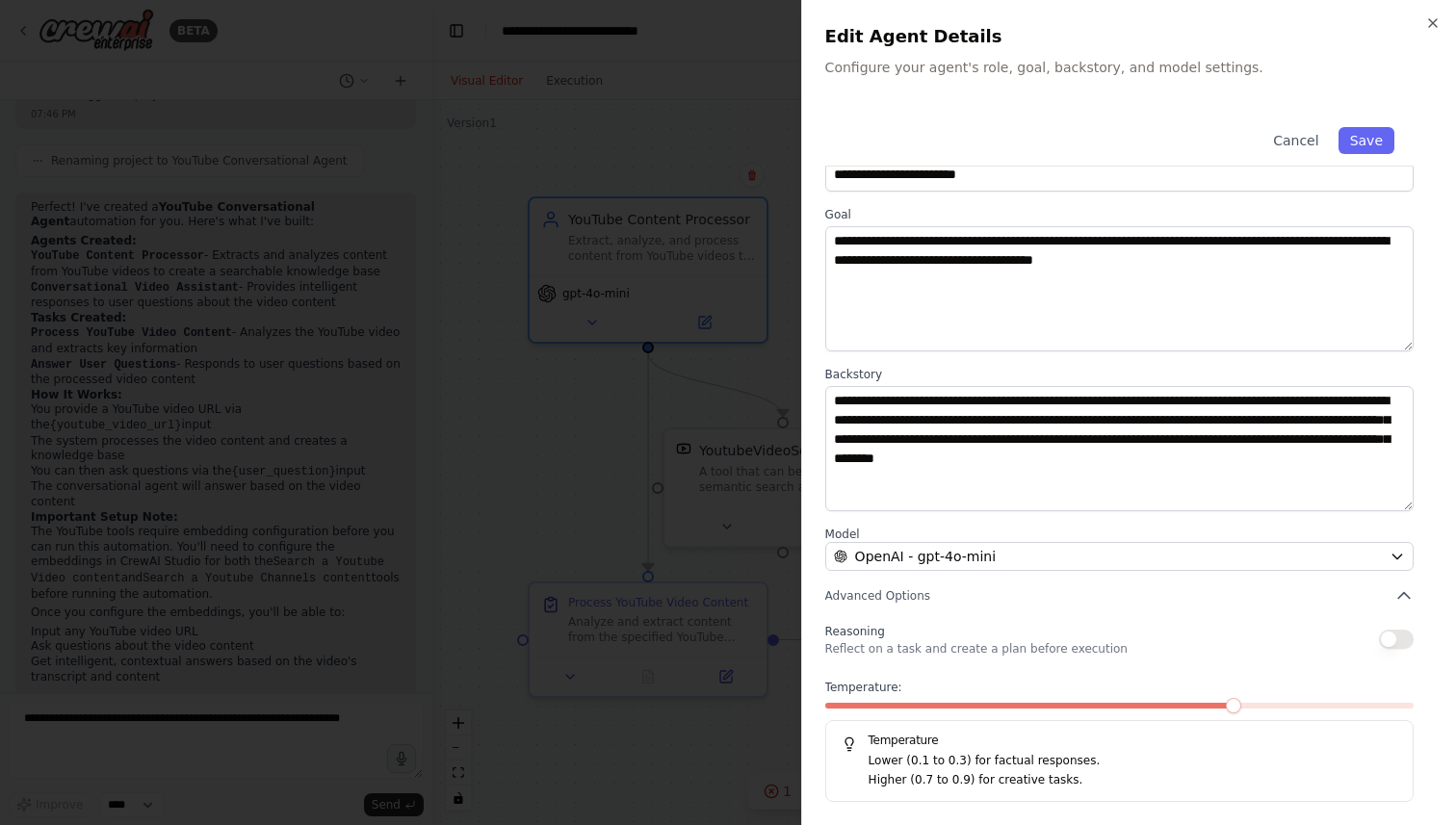
click at [718, 399] on div at bounding box center [728, 412] width 1456 height 825
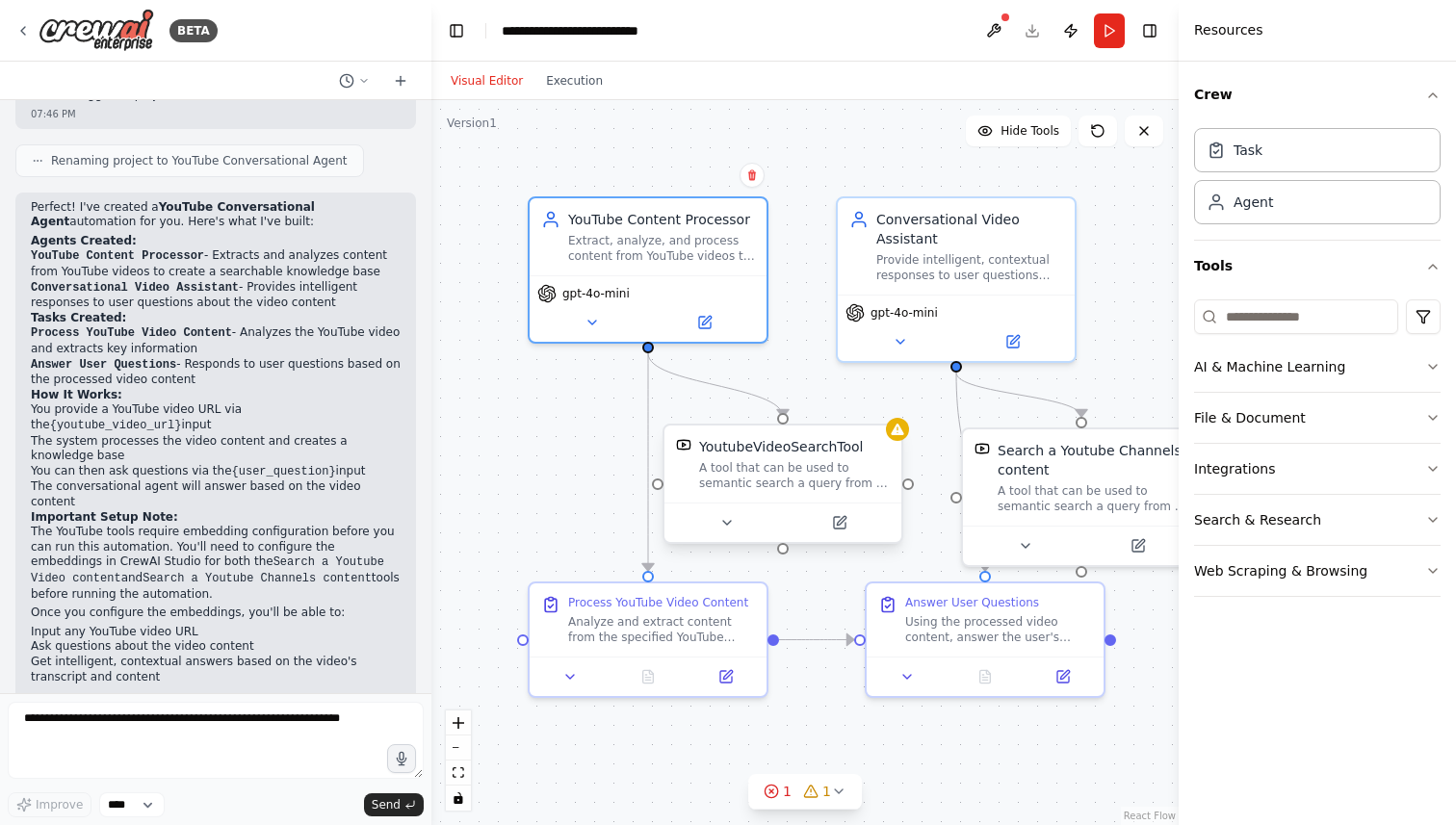
click at [770, 484] on div "A tool that can be used to semantic search a query from a Youtube Video content." at bounding box center [794, 475] width 190 height 31
click at [768, 457] on div "YoutubeVideoSearchTool A tool that can be used to semantic search a query from …" at bounding box center [794, 464] width 190 height 54
click at [728, 534] on button at bounding box center [726, 522] width 109 height 23
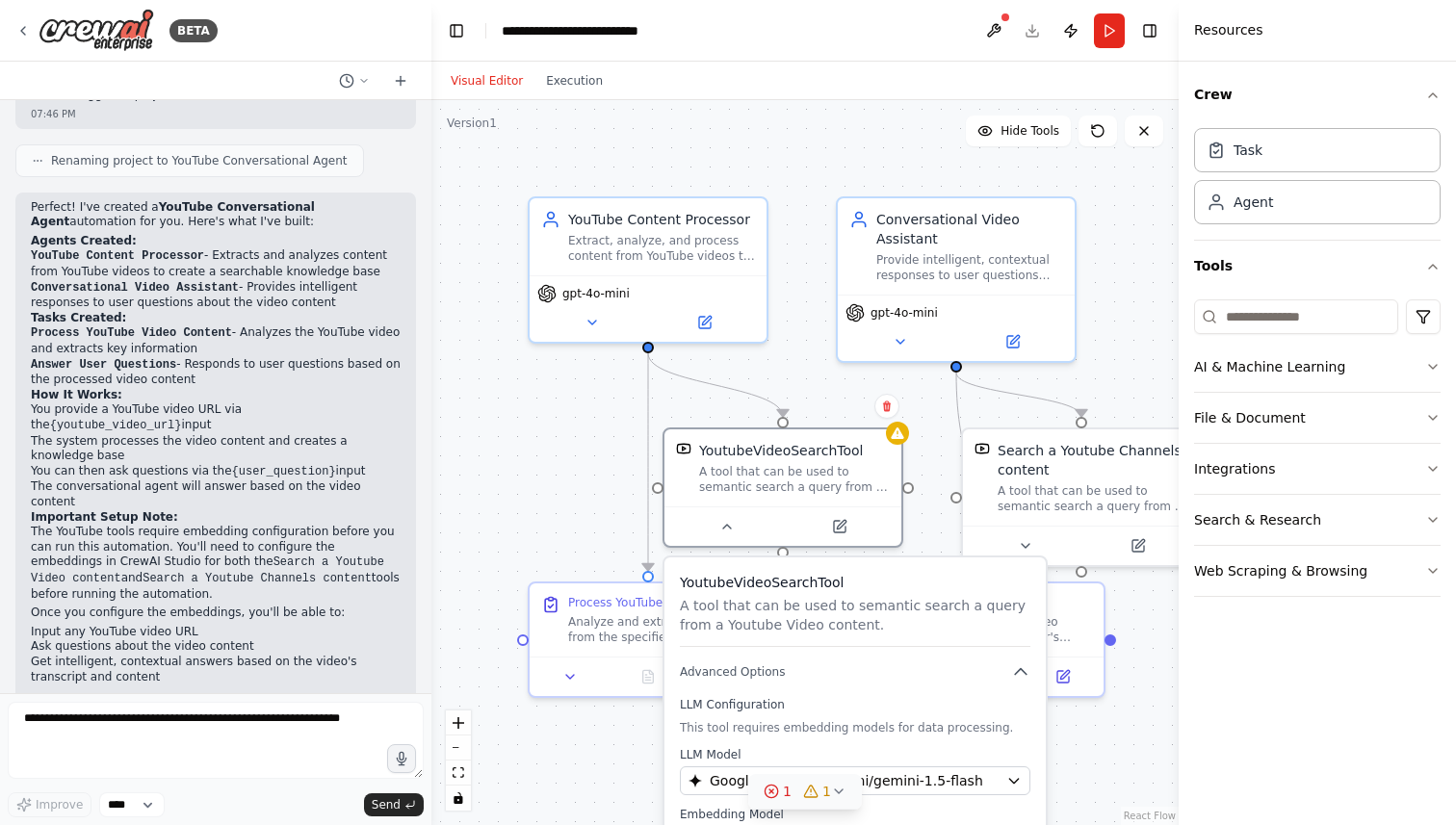
click at [773, 793] on icon at bounding box center [771, 791] width 15 height 15
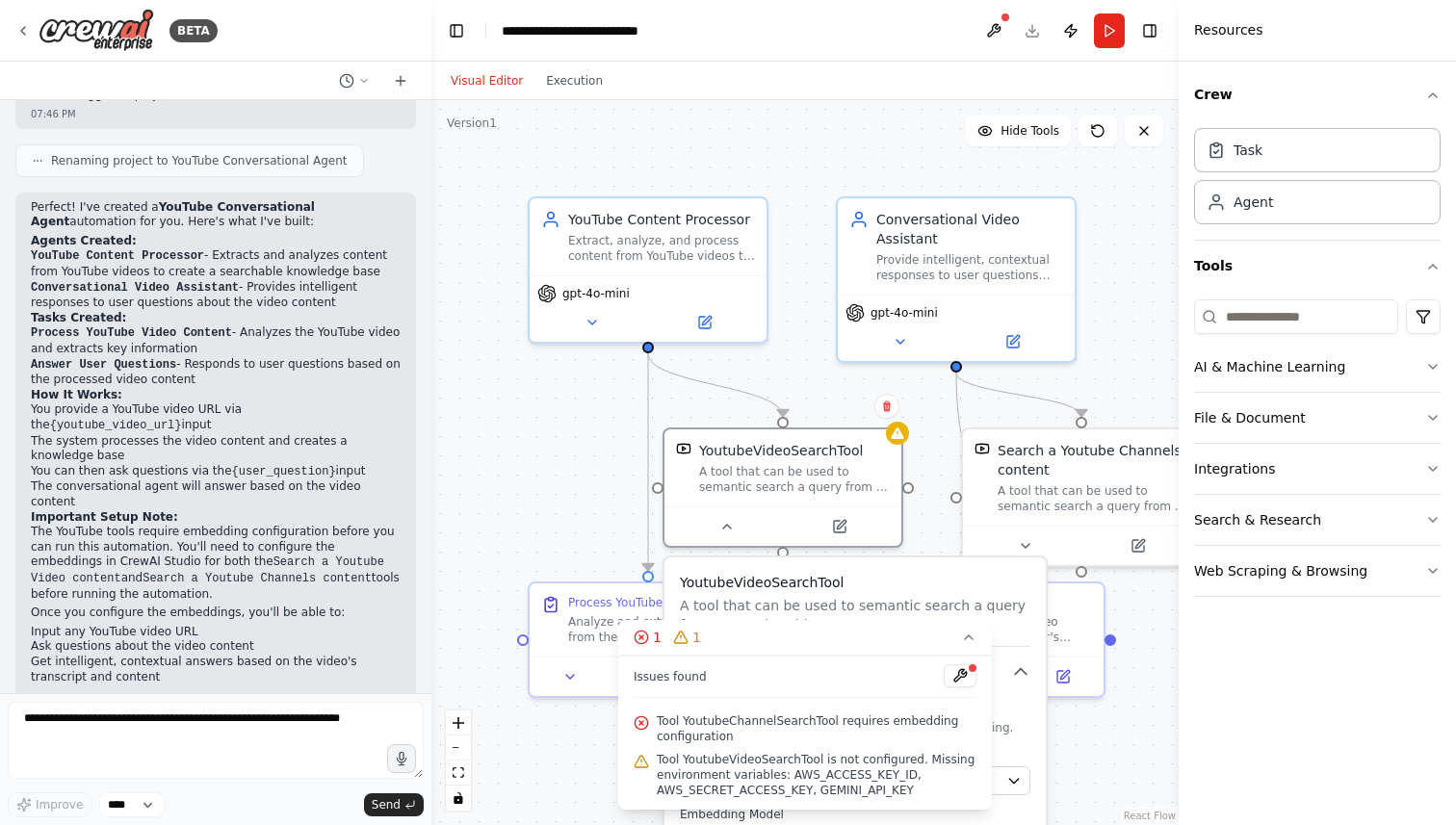
click at [720, 739] on span "Tool YoutubeChannelSearchTool requires embedding configuration" at bounding box center [816, 728] width 320 height 31
click at [962, 677] on button at bounding box center [959, 676] width 33 height 23
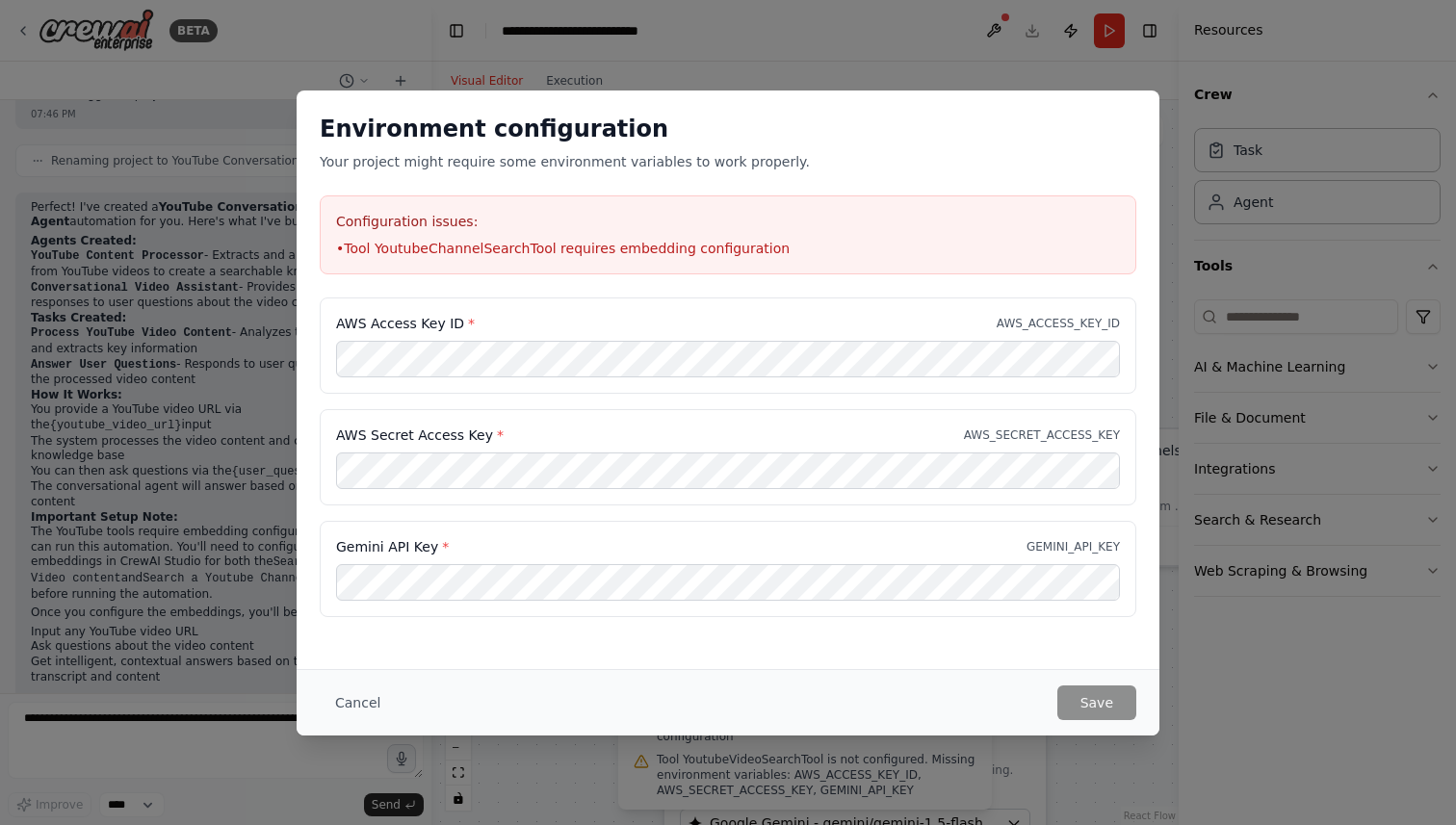
click at [1031, 325] on p "AWS_ACCESS_KEY_ID" at bounding box center [1059, 323] width 123 height 15
drag, startPoint x: 999, startPoint y: 326, endPoint x: 1138, endPoint y: 319, distance: 139.2
click at [1147, 320] on div "AWS Access Key ID * AWS_ACCESS_KEY_ID AWS Secret Access Key * AWS_SECRET_ACCESS…" at bounding box center [728, 469] width 862 height 343
click at [1210, 489] on div "Environment configuration Your project might require some environment variables…" at bounding box center [728, 412] width 1456 height 825
click at [1193, 476] on div "Environment configuration Your project might require some environment variables…" at bounding box center [728, 412] width 1456 height 825
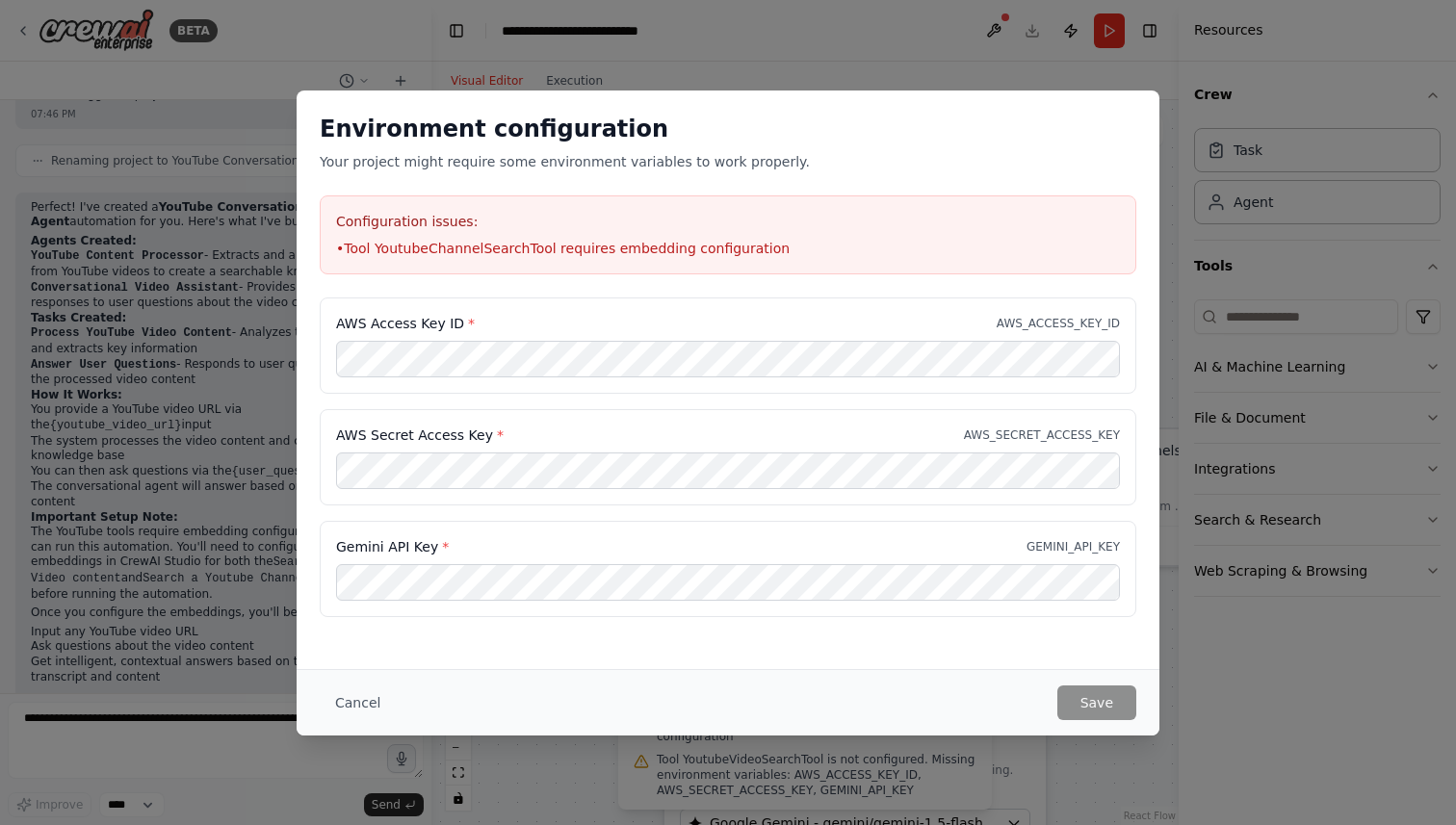
click at [1194, 112] on div "Environment configuration Your project might require some environment variables…" at bounding box center [728, 412] width 1456 height 825
click at [1019, 663] on div "Environment configuration Your project might require some environment variables…" at bounding box center [728, 380] width 862 height 579
click at [362, 689] on button "Cancel" at bounding box center [358, 702] width 76 height 35
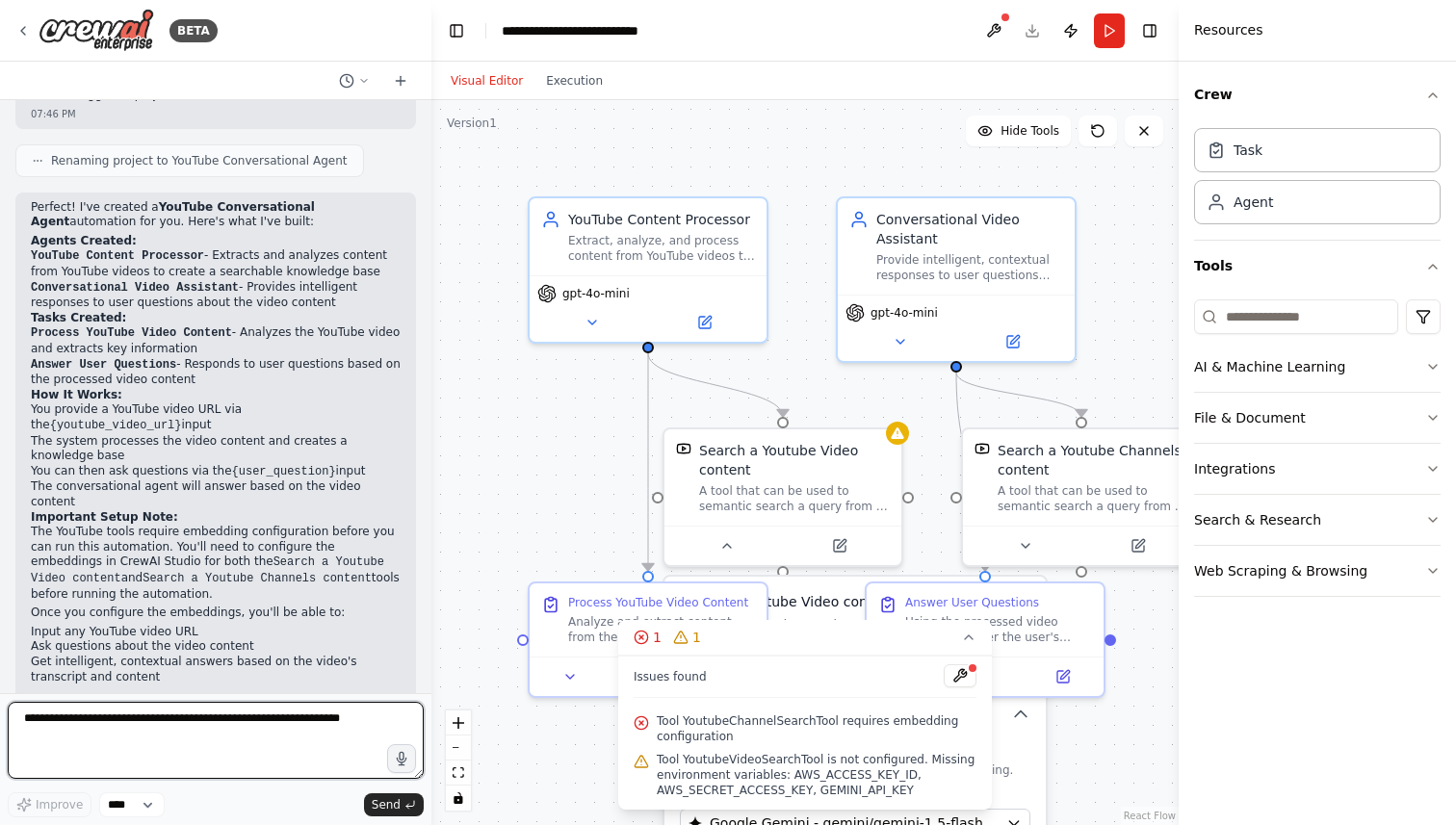
click at [290, 748] on textarea at bounding box center [216, 740] width 416 height 77
type textarea "**********"
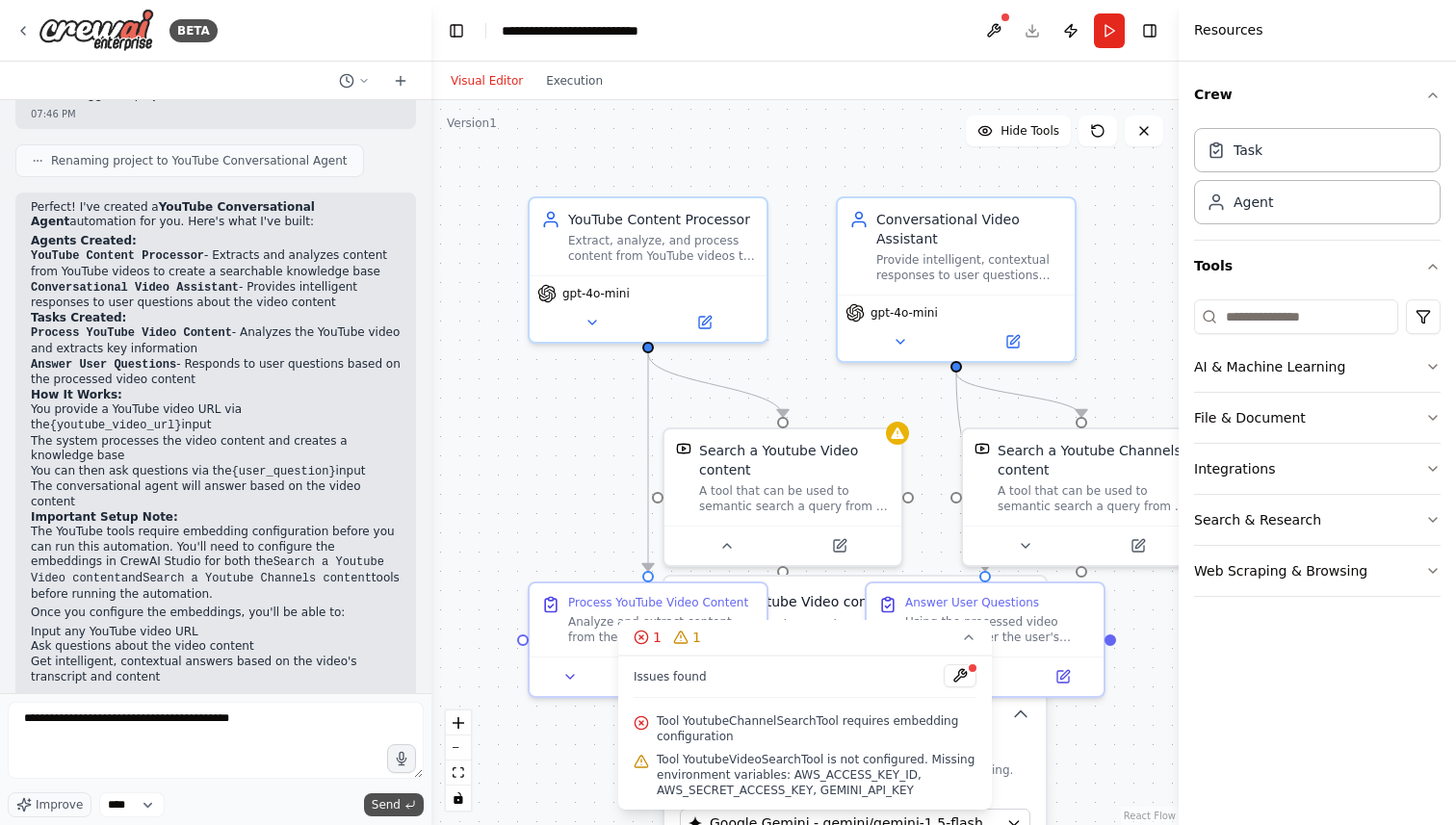
click at [394, 798] on span "Send" at bounding box center [385, 804] width 29 height 15
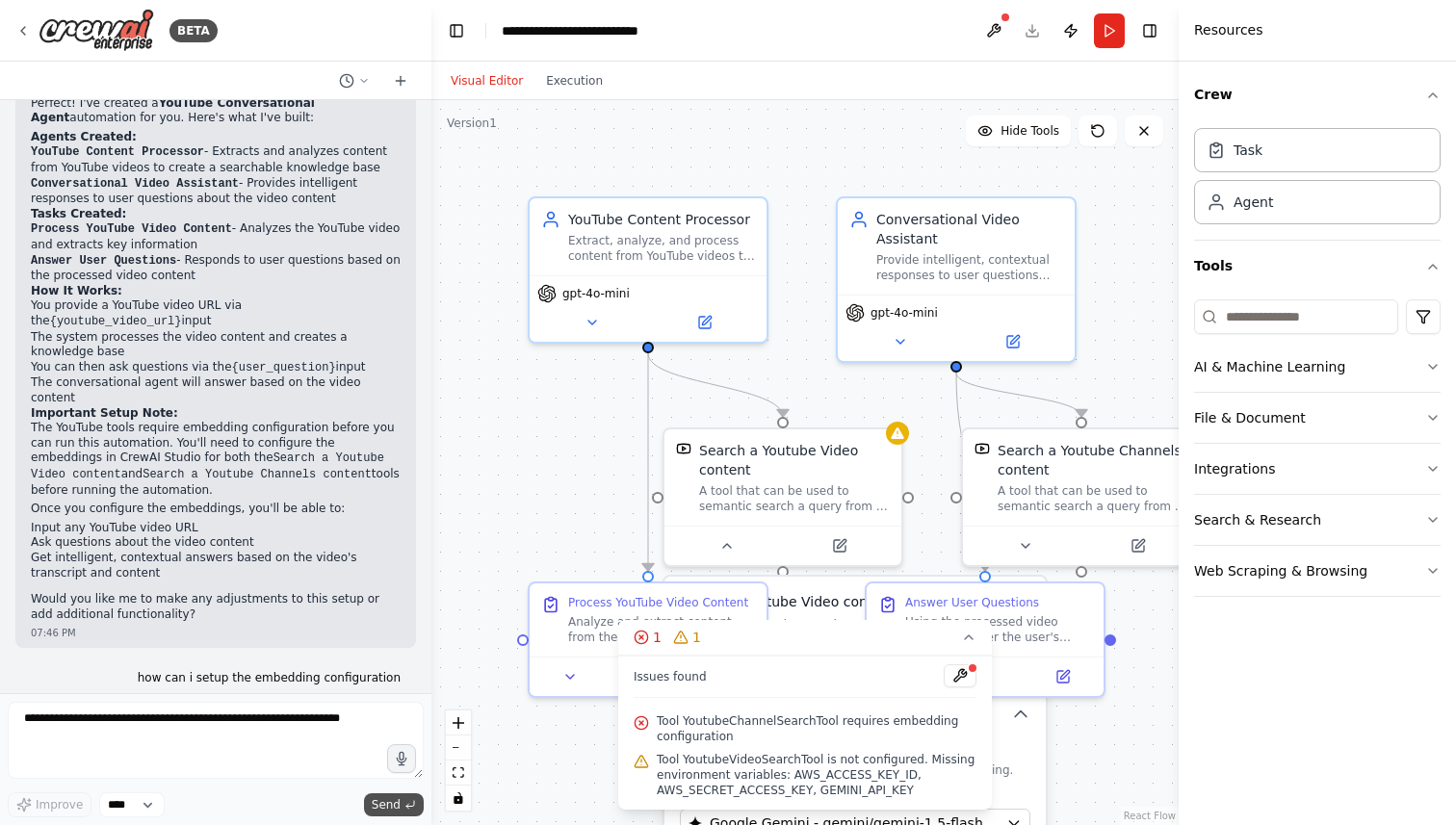
scroll to position [1255, 0]
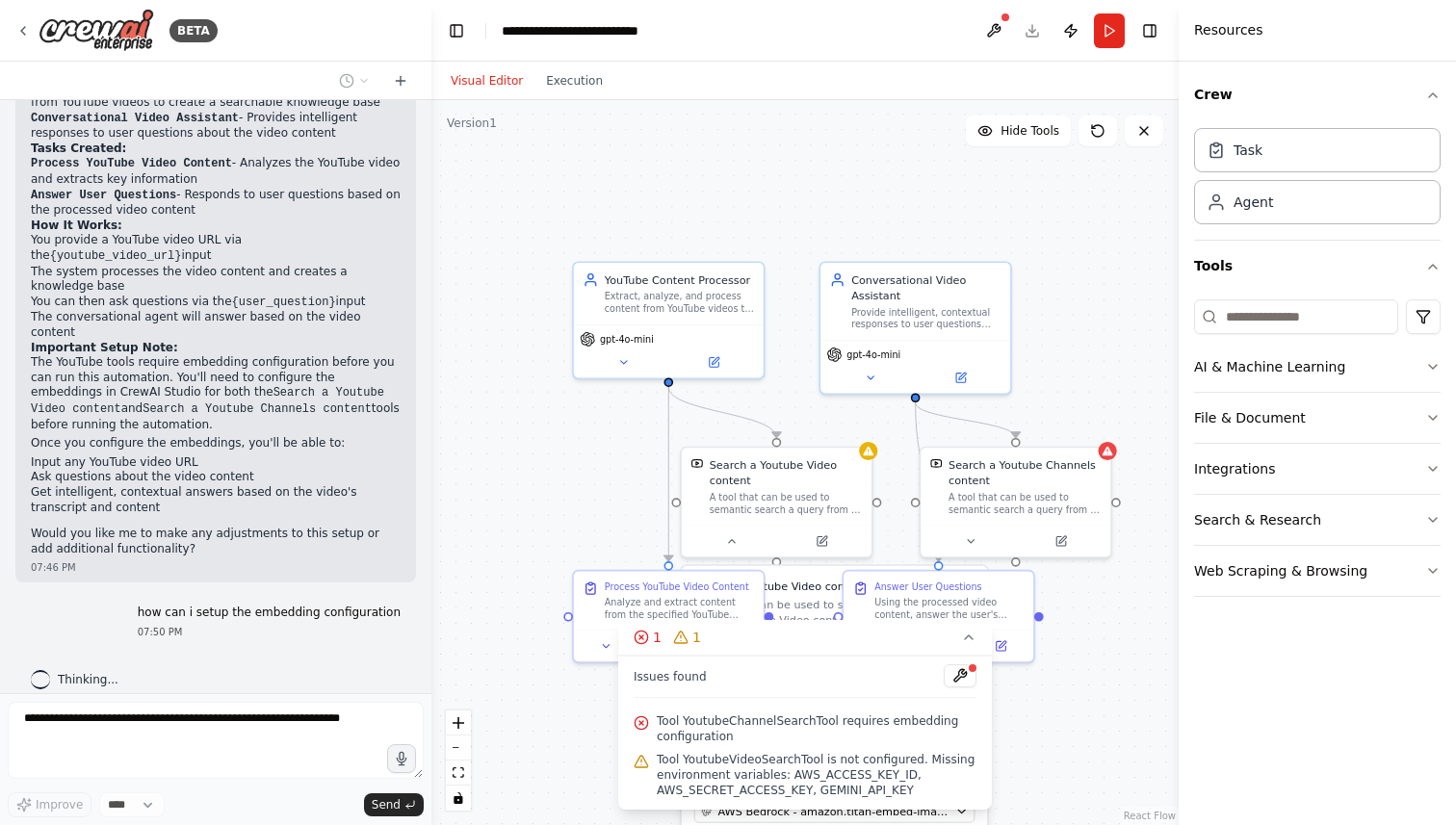
click at [1112, 459] on div ".deletable-edge-delete-btn { width: 20px; height: 20px; border: 0px solid #ffff…" at bounding box center [805, 463] width 747 height 725
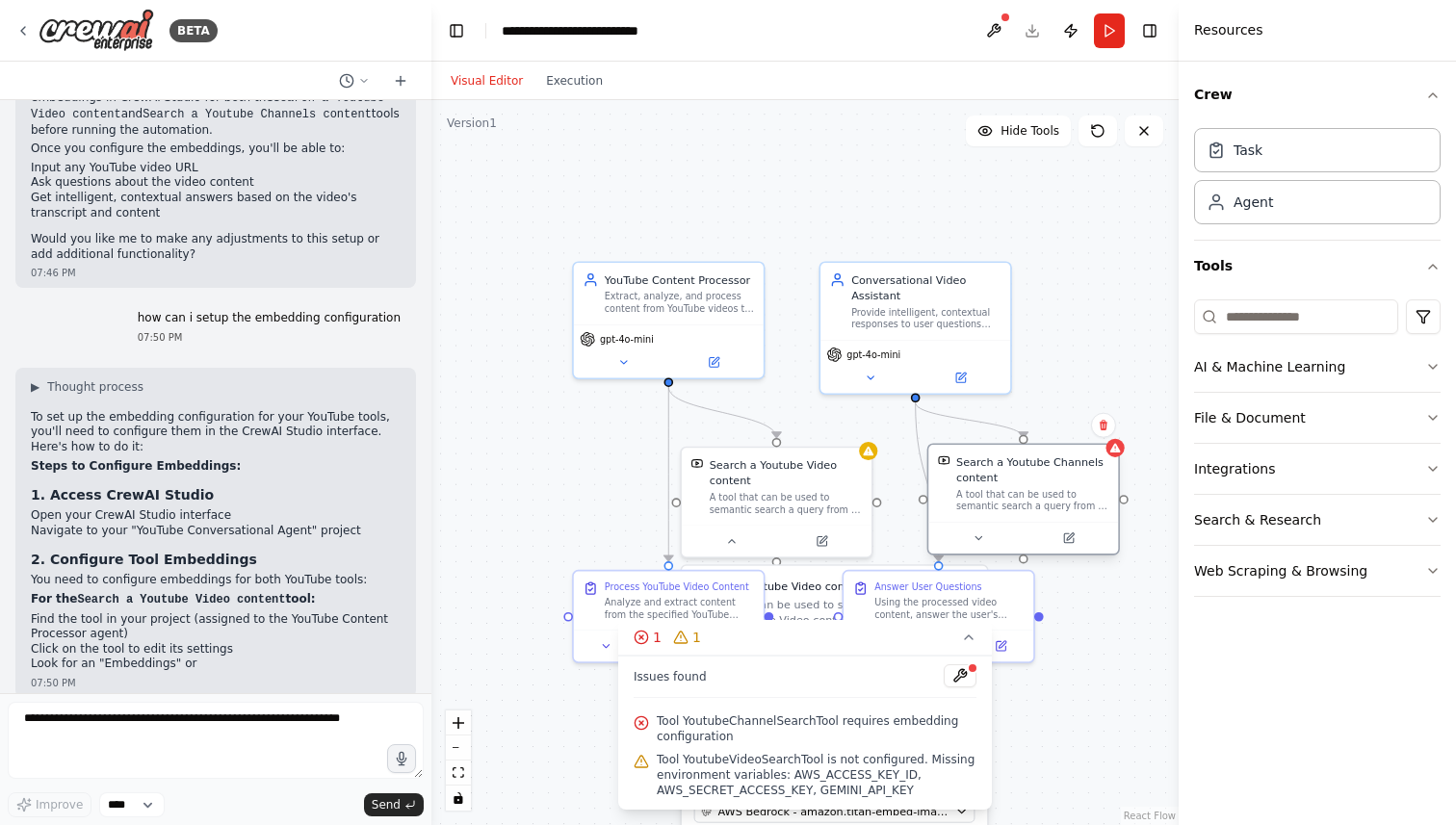
click at [1101, 448] on div "Search a Youtube Channels content A tool that can be used to semantic search a …" at bounding box center [1023, 499] width 192 height 112
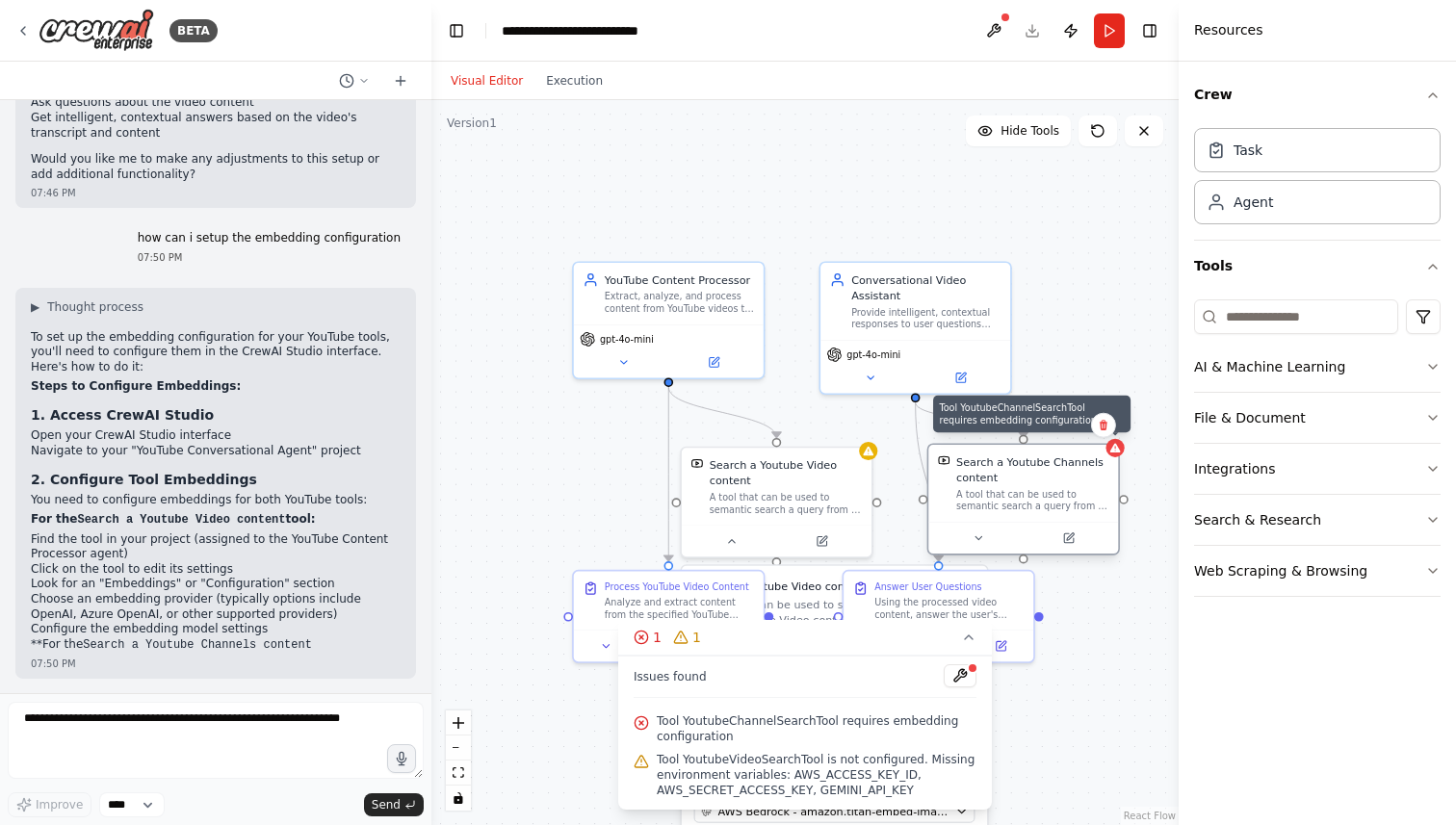
click at [1120, 449] on icon at bounding box center [1115, 448] width 13 height 13
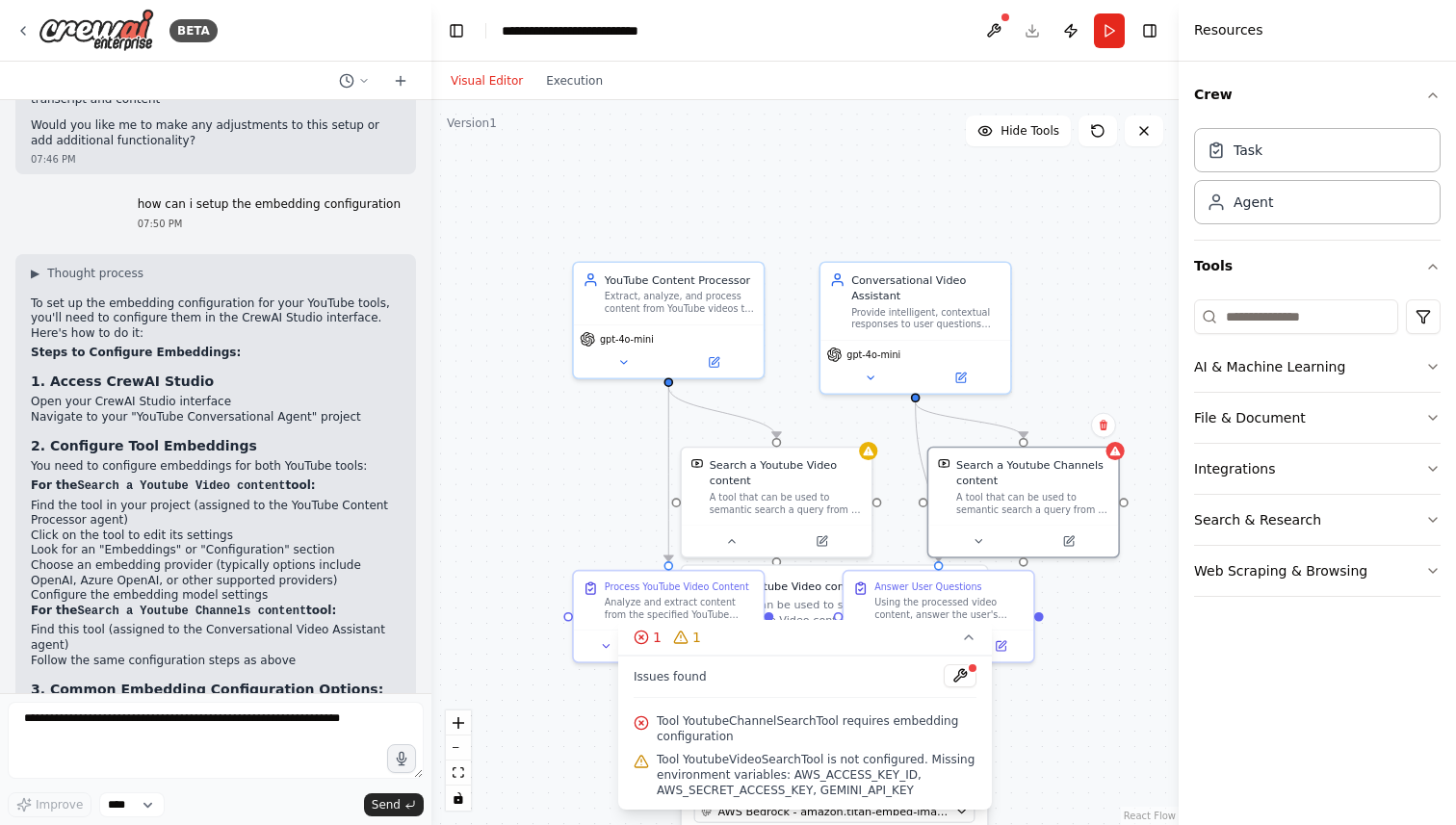
scroll to position [1663, 0]
drag, startPoint x: 37, startPoint y: 385, endPoint x: 299, endPoint y: 405, distance: 262.8
click at [299, 405] on ul "Open your CrewAI Studio interface Navigate to your "YouTube Conversational Agen…" at bounding box center [215, 411] width 369 height 30
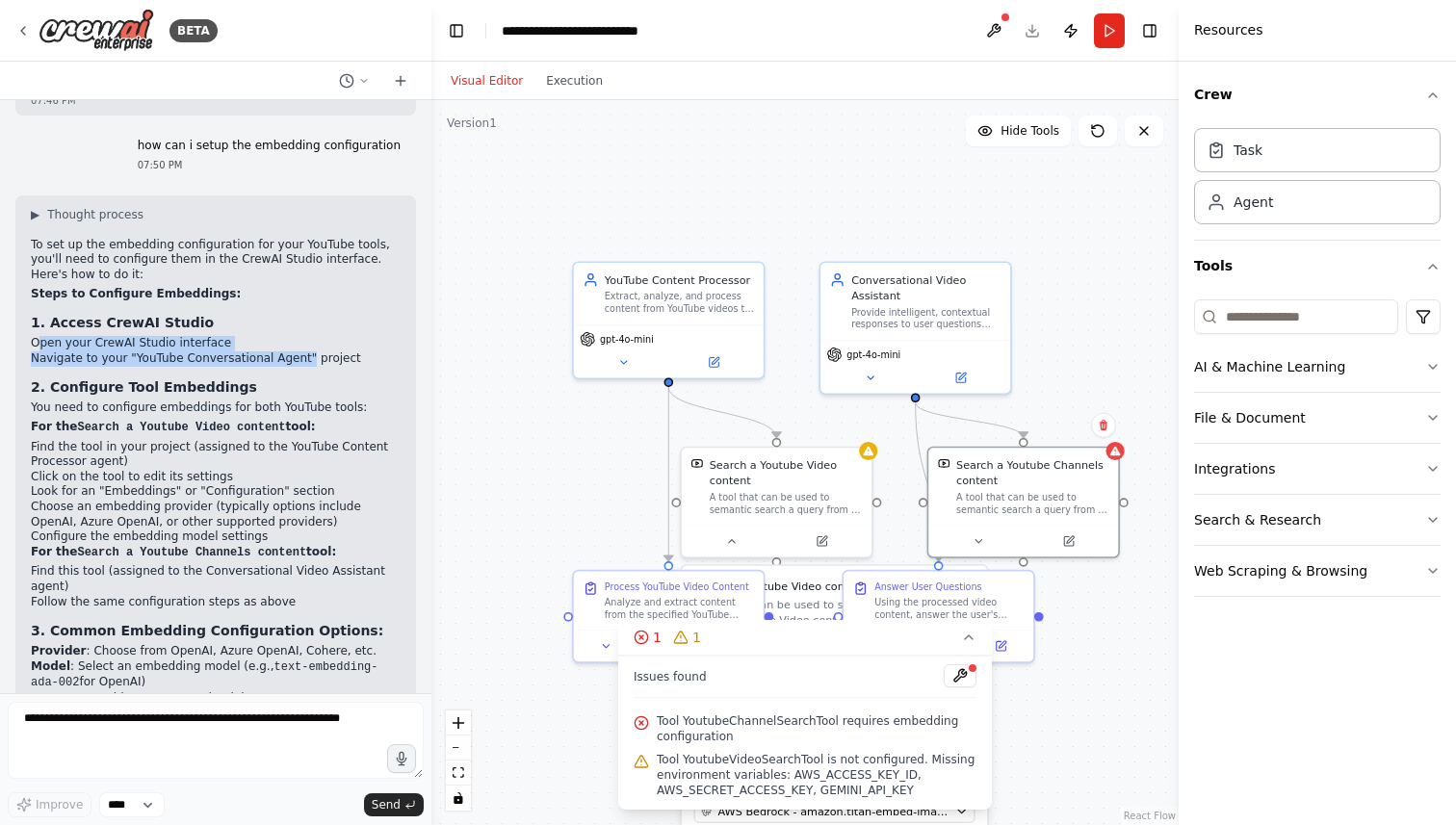
scroll to position [1726, 0]
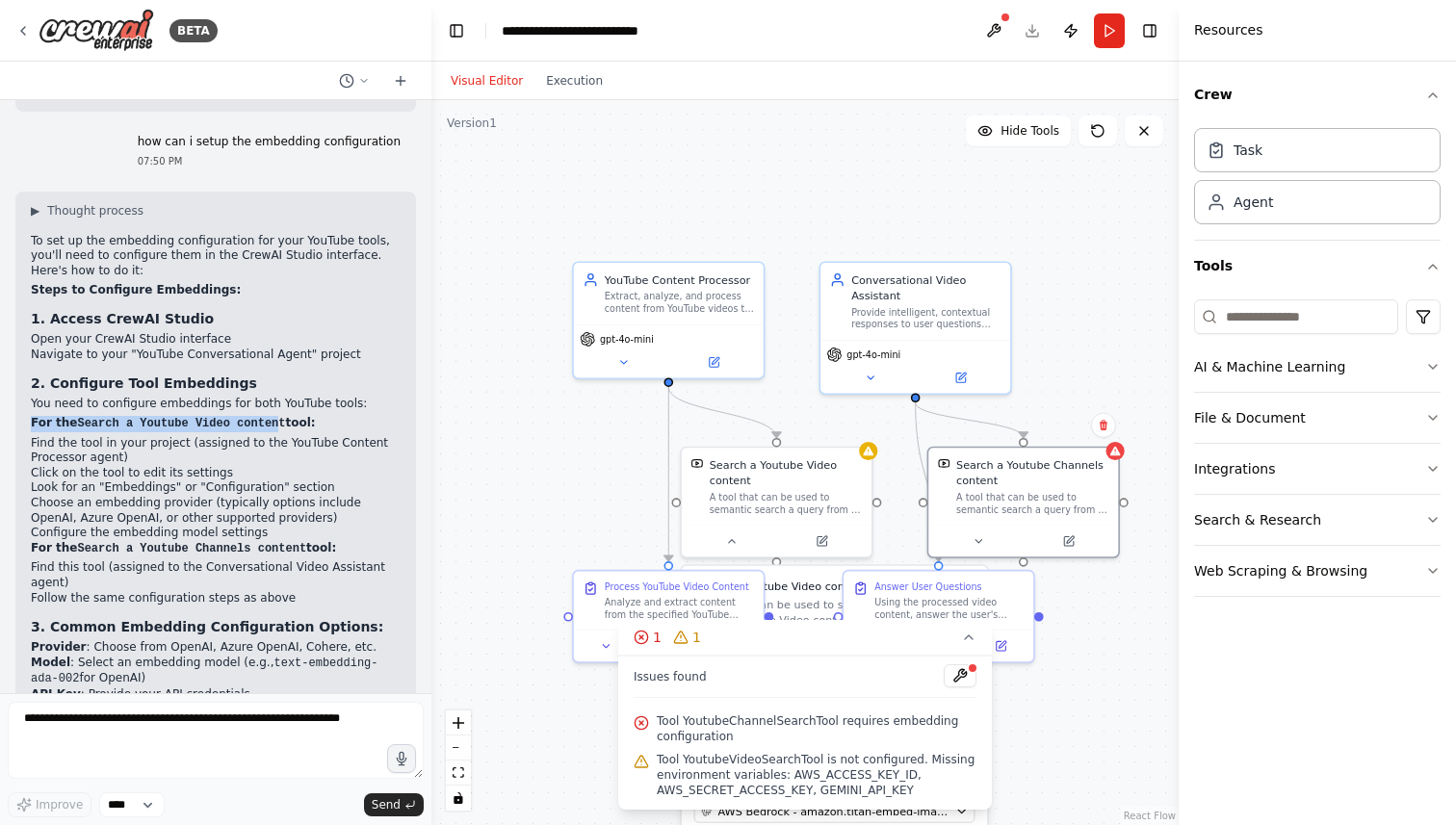
drag, startPoint x: 33, startPoint y: 405, endPoint x: 271, endPoint y: 405, distance: 238.0
click at [272, 416] on strong "For the Search a Youtube Video content tool:" at bounding box center [173, 423] width 285 height 14
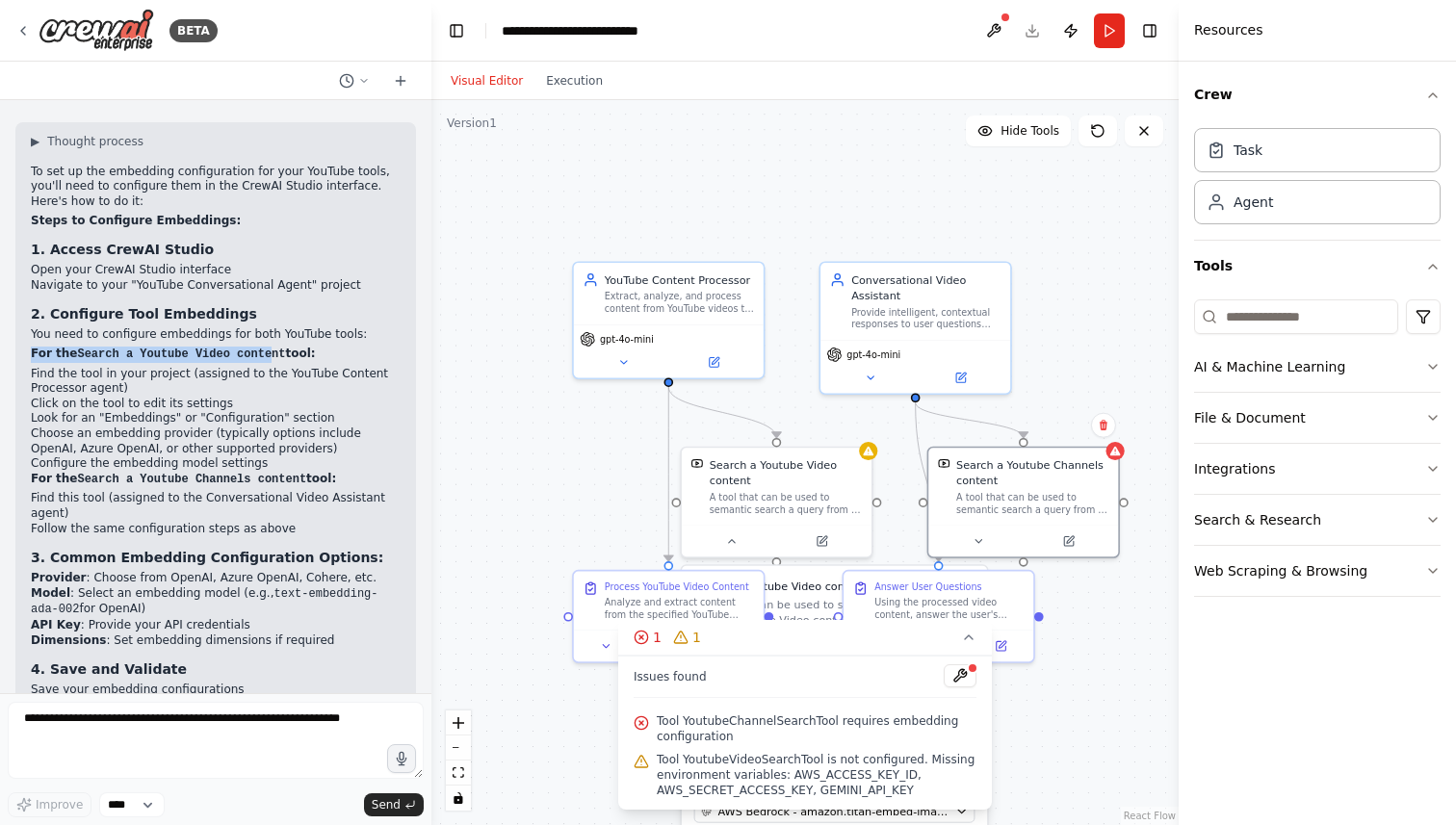
scroll to position [1802, 0]
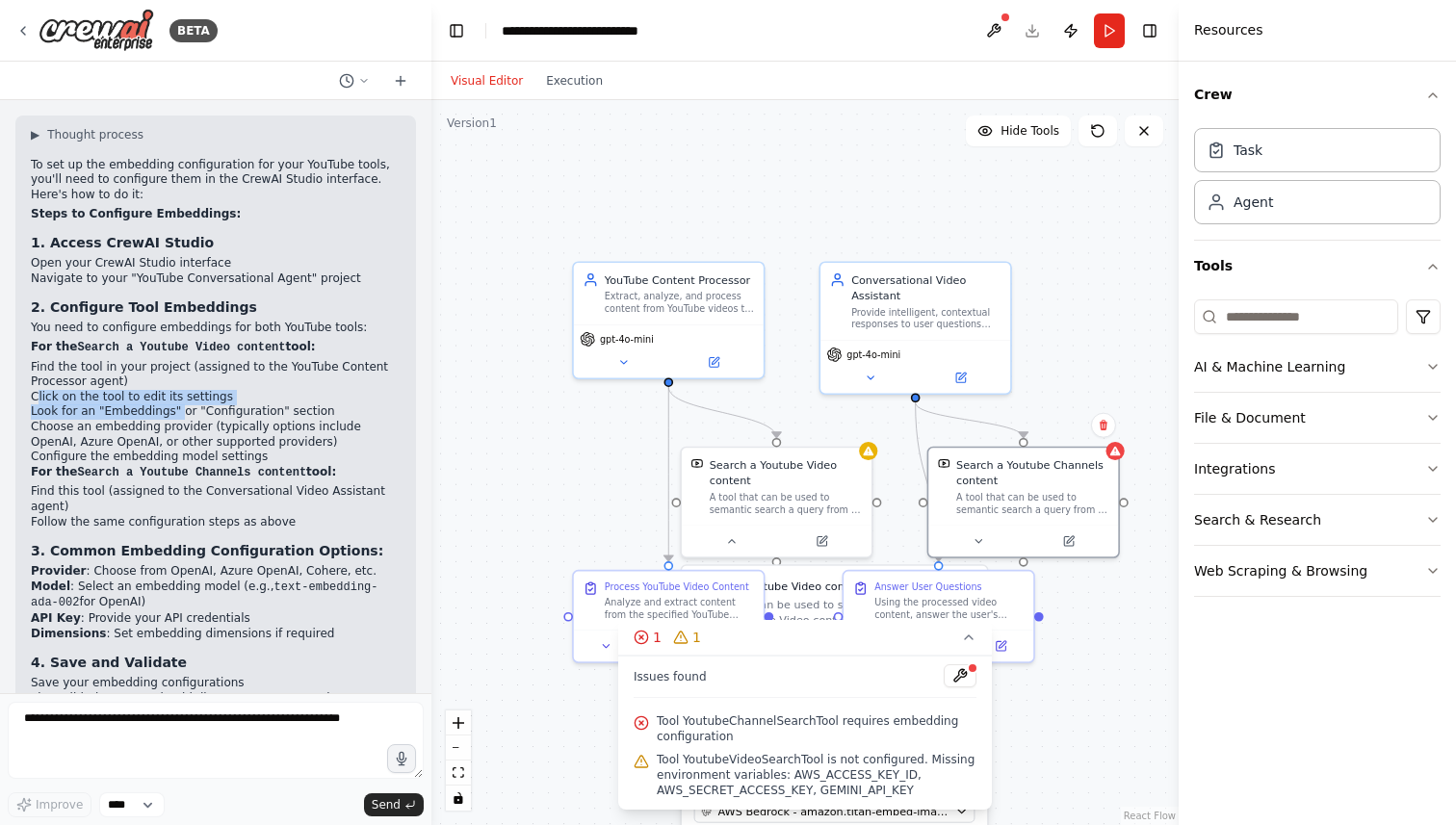
drag, startPoint x: 36, startPoint y: 378, endPoint x: 172, endPoint y: 390, distance: 136.5
click at [173, 391] on ol "Find the tool in your project (assigned to the YouTube Content Processor agent)…" at bounding box center [215, 412] width 369 height 105
click at [197, 405] on li "Look for an "Embeddings" or "Configuration" section" at bounding box center [215, 412] width 369 height 15
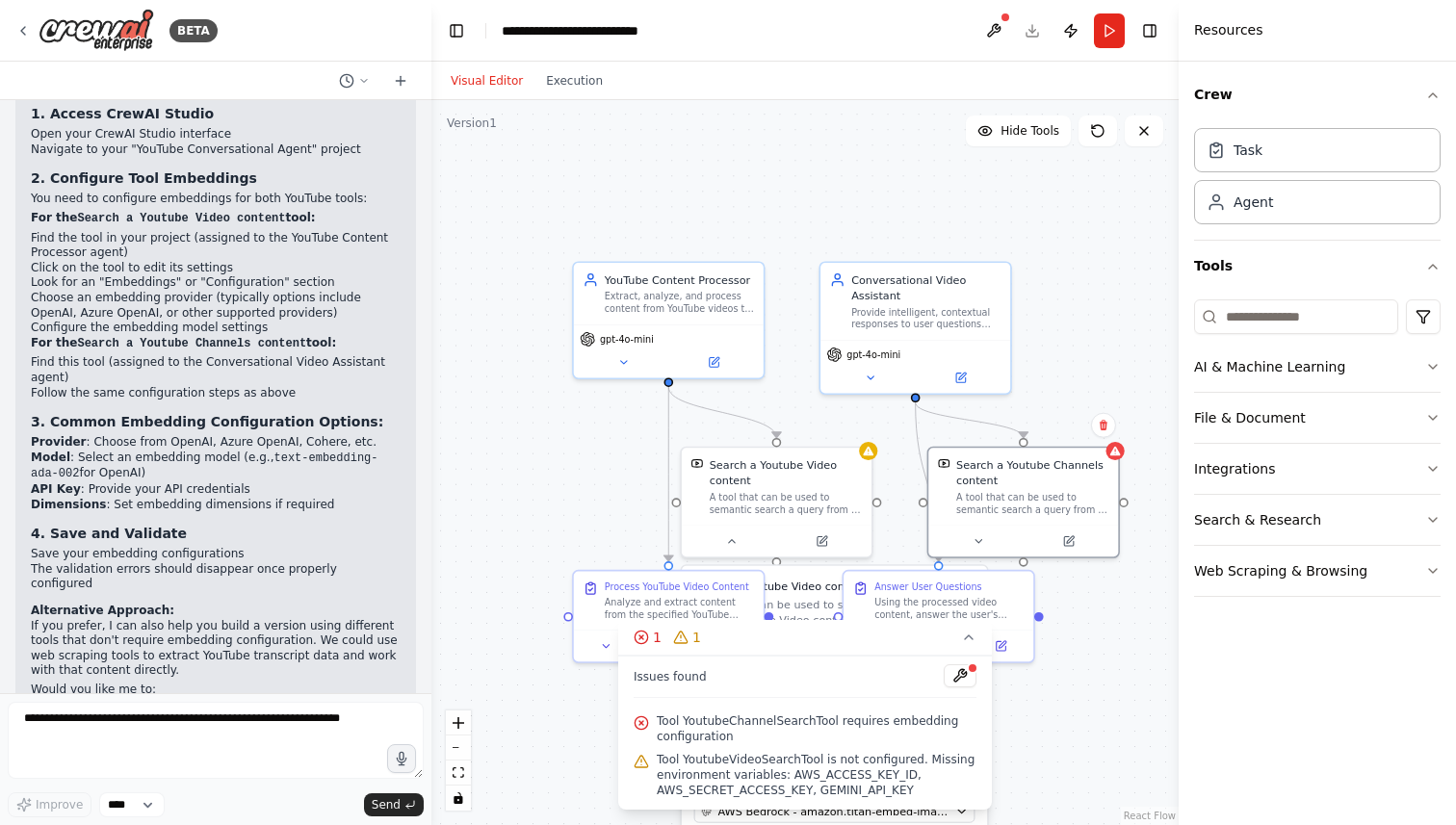
scroll to position [1933, 0]
drag, startPoint x: 88, startPoint y: 418, endPoint x: 106, endPoint y: 425, distance: 19.3
click at [105, 433] on li "Provider : Choose from OpenAI, Azure OpenAI, Cohere, etc." at bounding box center [215, 440] width 369 height 15
drag, startPoint x: 106, startPoint y: 425, endPoint x: 147, endPoint y: 423, distance: 41.0
click at [147, 433] on li "Provider : Choose from OpenAI, Azure OpenAI, Cohere, etc." at bounding box center [215, 440] width 369 height 15
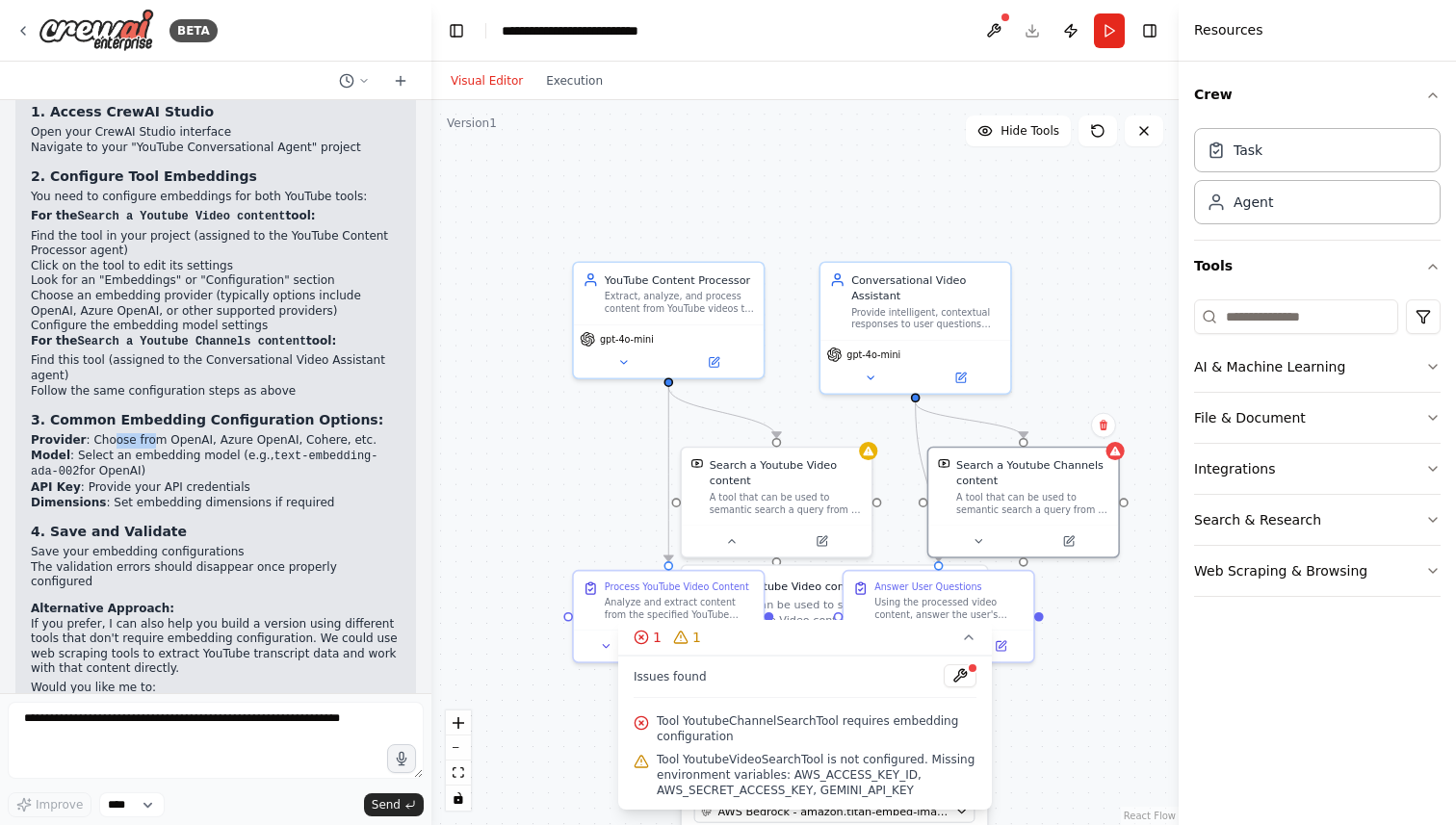
click at [147, 433] on li "Provider : Choose from OpenAI, Azure OpenAI, Cohere, etc." at bounding box center [215, 440] width 369 height 15
drag, startPoint x: 73, startPoint y: 432, endPoint x: 118, endPoint y: 453, distance: 49.7
click at [118, 453] on li "Model : Select an embedding model (e.g., text-embedding-ada-002 for OpenAI)" at bounding box center [215, 464] width 369 height 32
drag, startPoint x: 243, startPoint y: 468, endPoint x: 85, endPoint y: 471, distance: 158.0
click at [85, 480] on li "API Key : Provide your API credentials" at bounding box center [215, 487] width 369 height 15
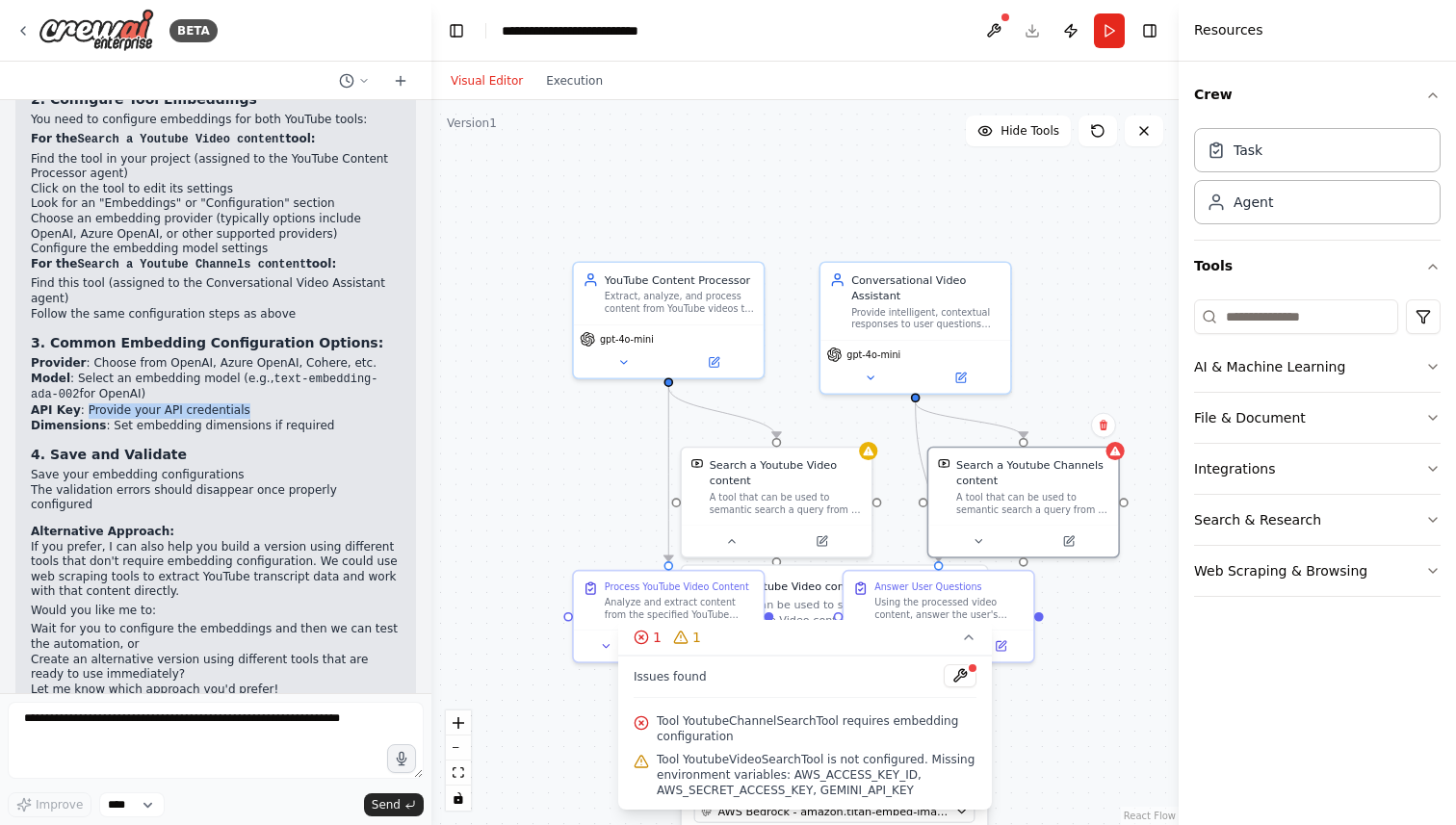
scroll to position [2011, 0]
copy li "Provide your API credentials"
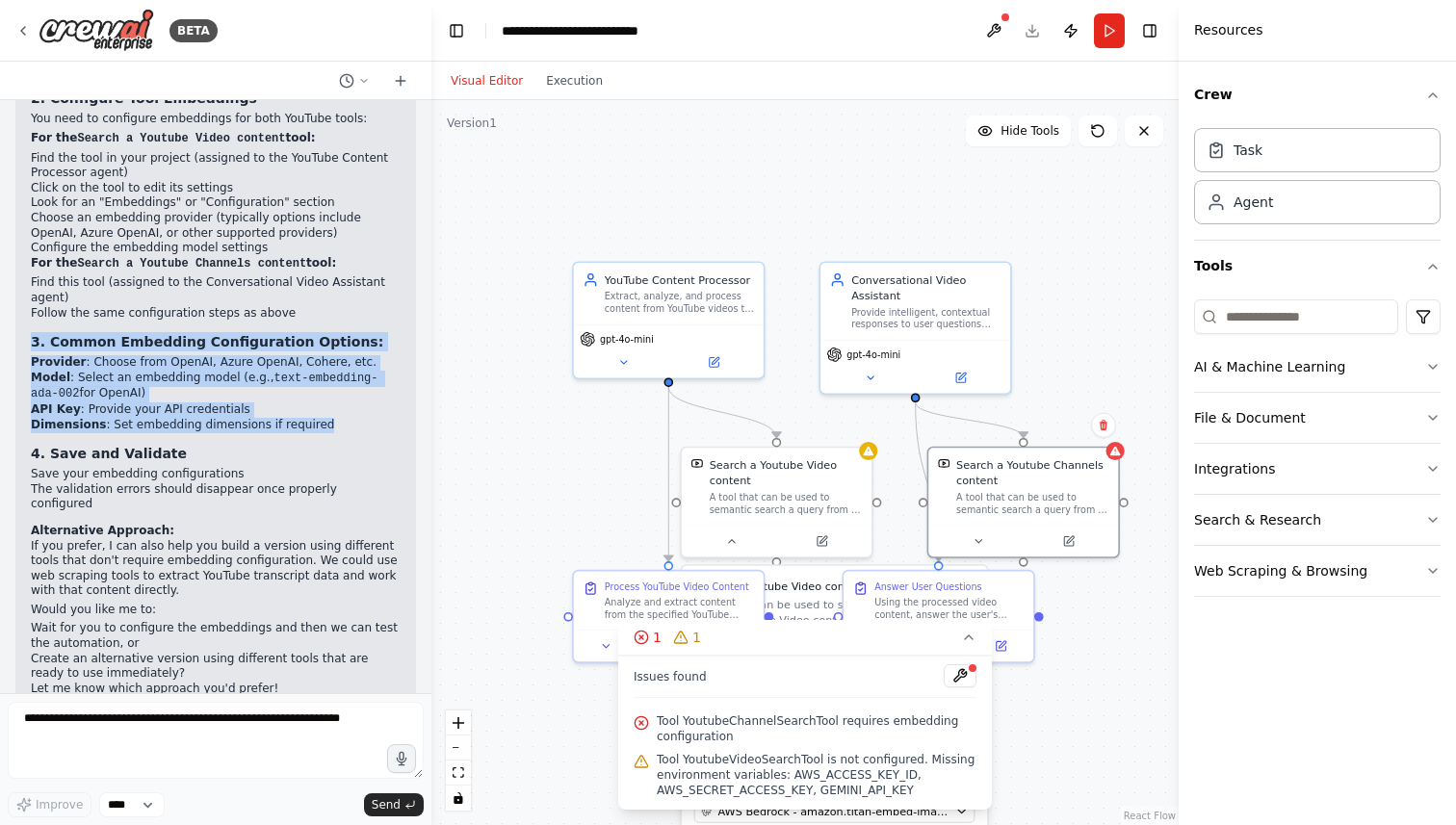
drag, startPoint x: 329, startPoint y: 411, endPoint x: 23, endPoint y: 312, distance: 321.6
click at [23, 311] on div "▶ Thought process To set up the embedding configuration for your YouTube tools,…" at bounding box center [215, 315] width 400 height 817
copy div "3. Common Embedding Configuration Options: Provider : Choose from OpenAI, Azure…"
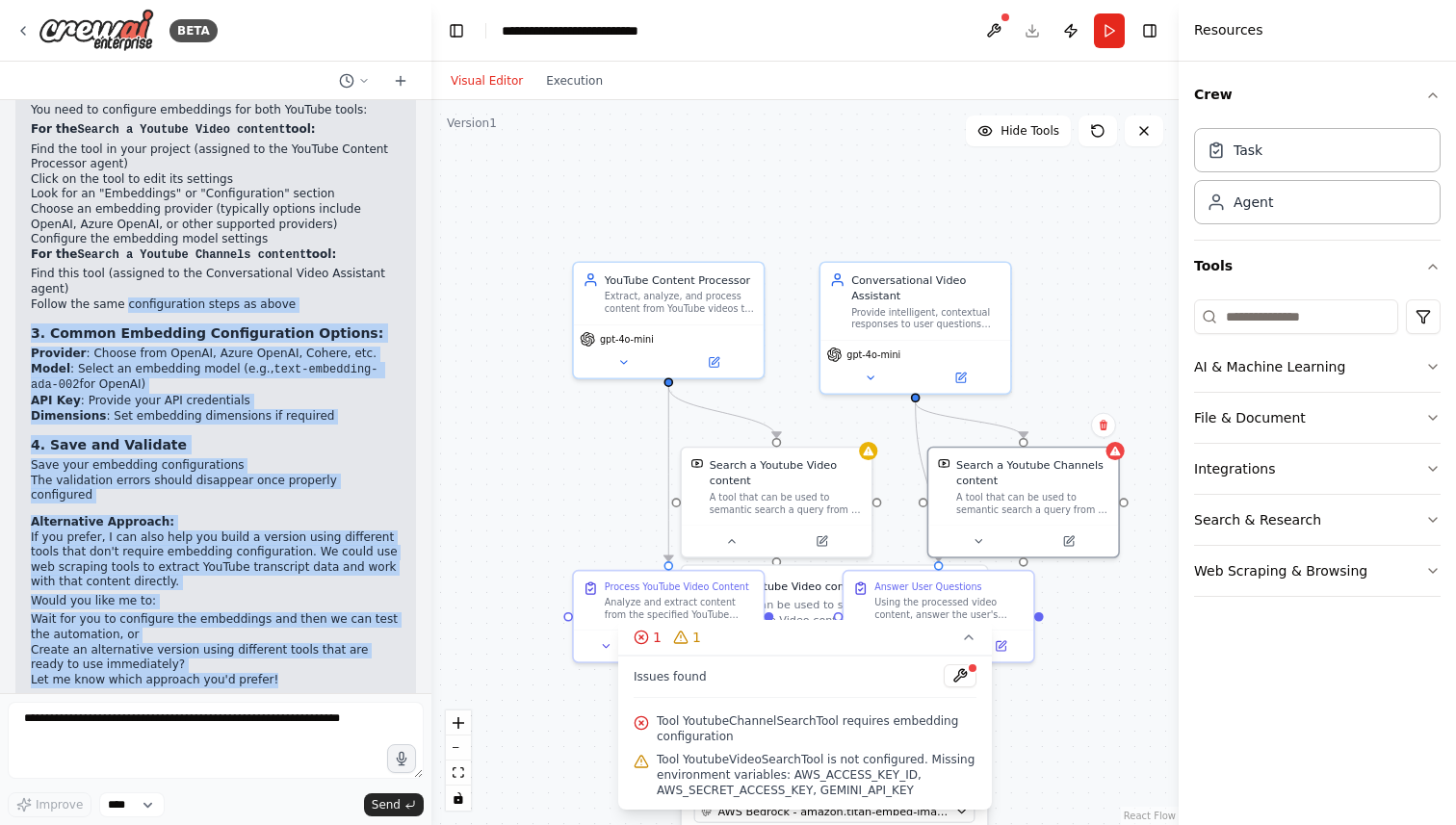
drag, startPoint x: 273, startPoint y: 651, endPoint x: 122, endPoint y: 284, distance: 396.9
click at [122, 284] on div "▶ Thought process To set up the embedding configuration for your YouTube tools,…" at bounding box center [215, 299] width 369 height 779
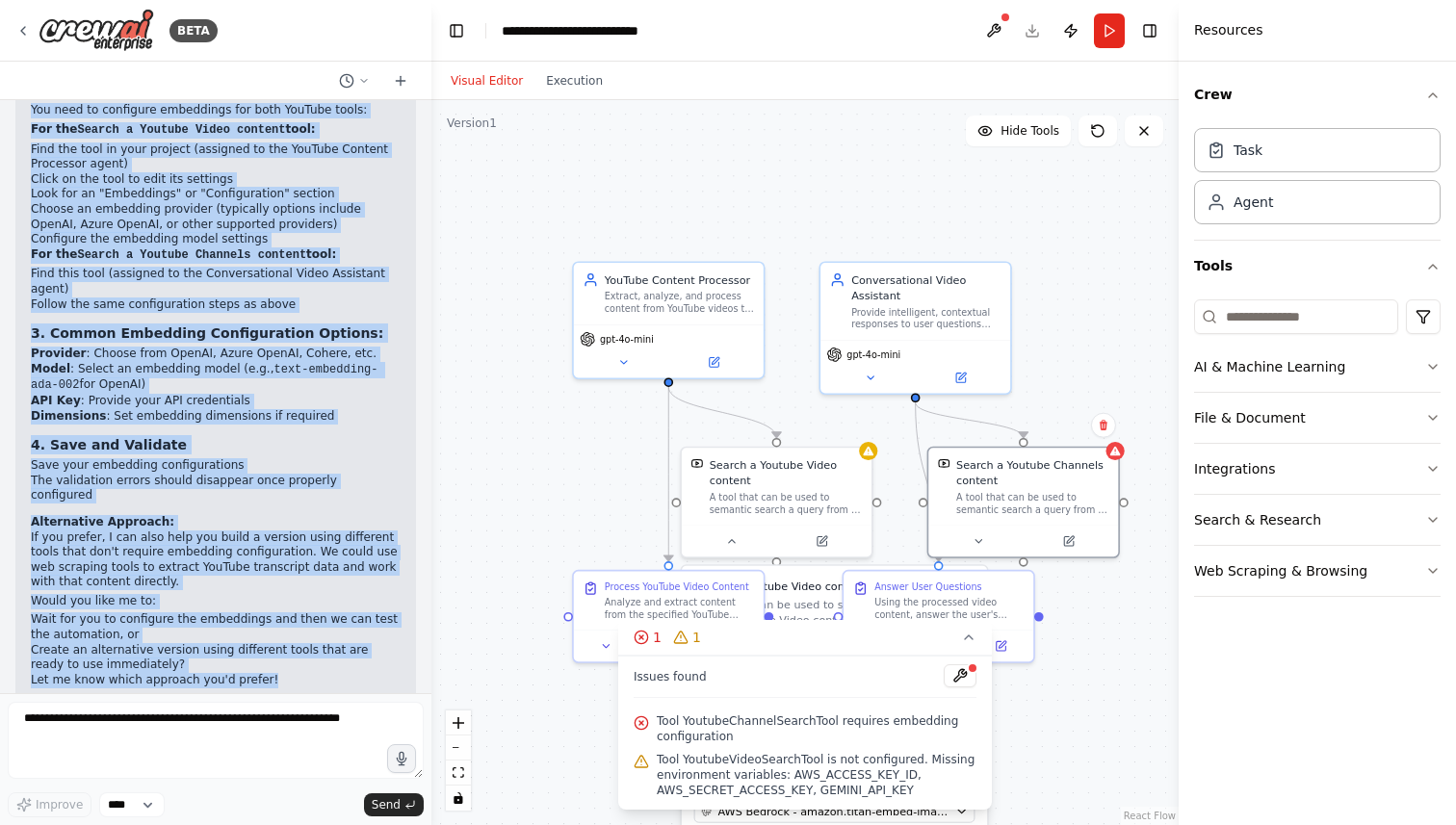
drag, startPoint x: 30, startPoint y: 221, endPoint x: 317, endPoint y: 652, distance: 517.8
click at [317, 652] on div "▶ Thought process To set up the embedding configuration for your YouTube tools,…" at bounding box center [215, 299] width 369 height 779
copy div "1. Access CrewAI Studio Open your CrewAI Studio interface Navigate to your "You…"
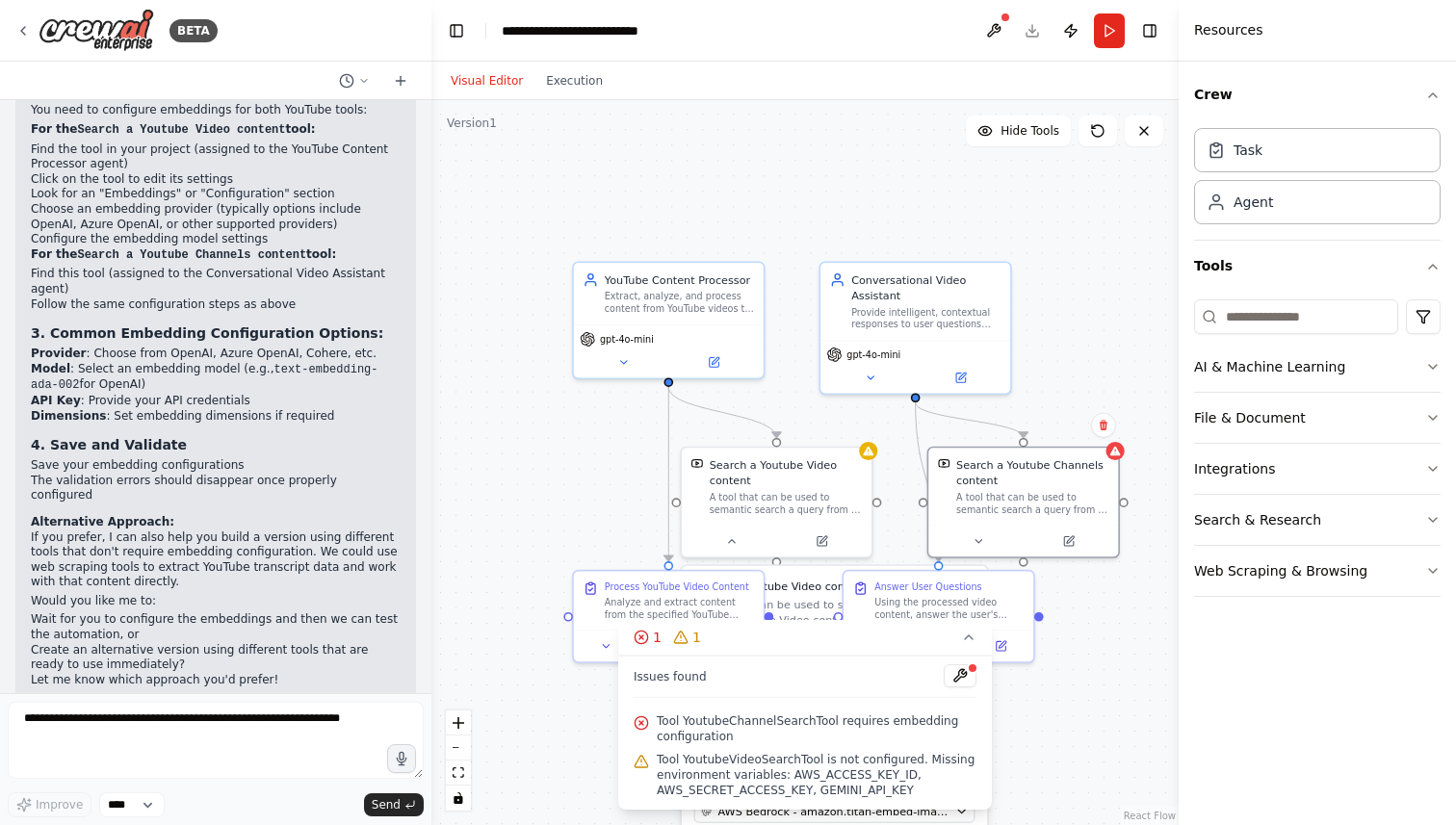
click at [823, 750] on div "Tool YoutubeVideoSearchTool is not configured. Missing environment variables: A…" at bounding box center [805, 775] width 343 height 54
click at [826, 765] on span "Tool YoutubeVideoSearchTool is not configured. Missing environment variables: A…" at bounding box center [816, 775] width 320 height 46
drag, startPoint x: 915, startPoint y: 791, endPoint x: 655, endPoint y: 774, distance: 260.6
click at [654, 774] on div "Tool YoutubeVideoSearchTool is not configured. Missing environment variables: A…" at bounding box center [805, 775] width 343 height 54
copy span "environment variables: AWS_ACCESS_KEY_ID, AWS_SECRET_ACCESS_KEY, GEMINI_API_KEY"
